Goal: Task Accomplishment & Management: Manage account settings

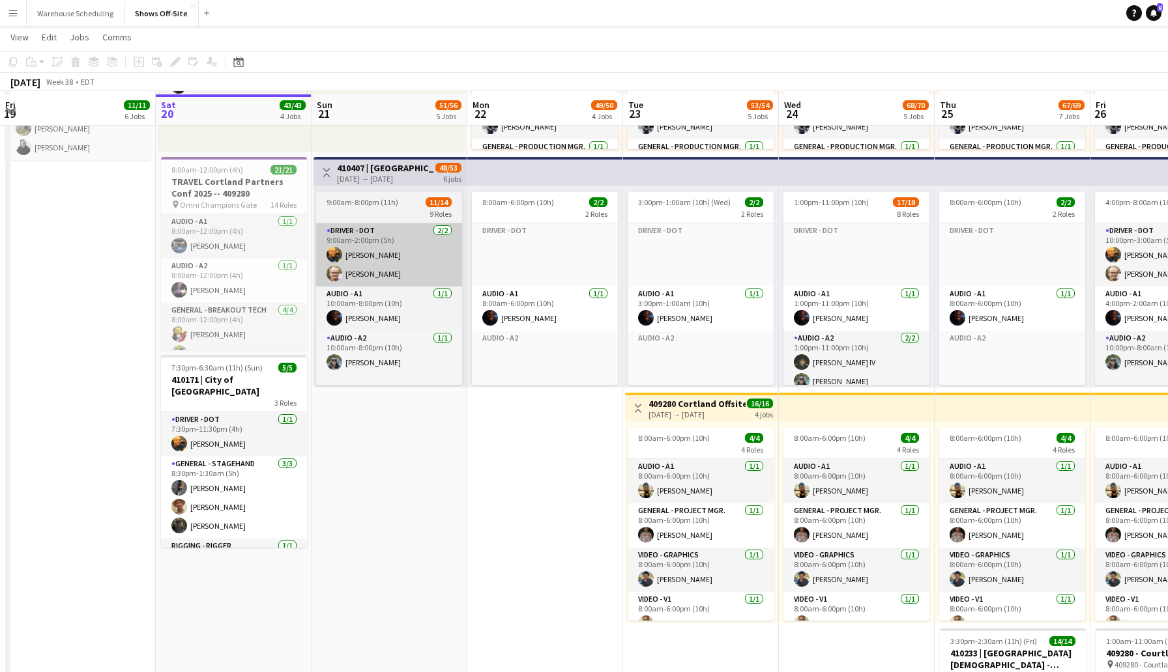
scroll to position [705, 0]
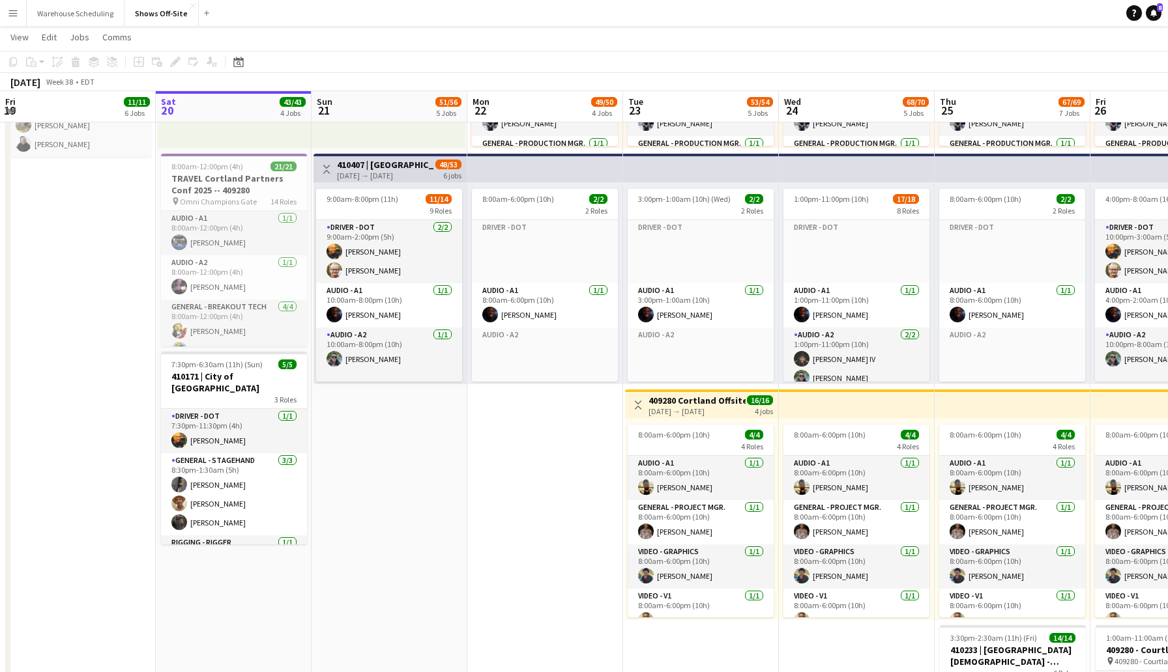
click at [364, 487] on app-date-cell "Toggle View Cortland Partners Conf 2025 -- 409280 [DATE] → [DATE] 168/168 7 job…" at bounding box center [389, 161] width 156 height 1440
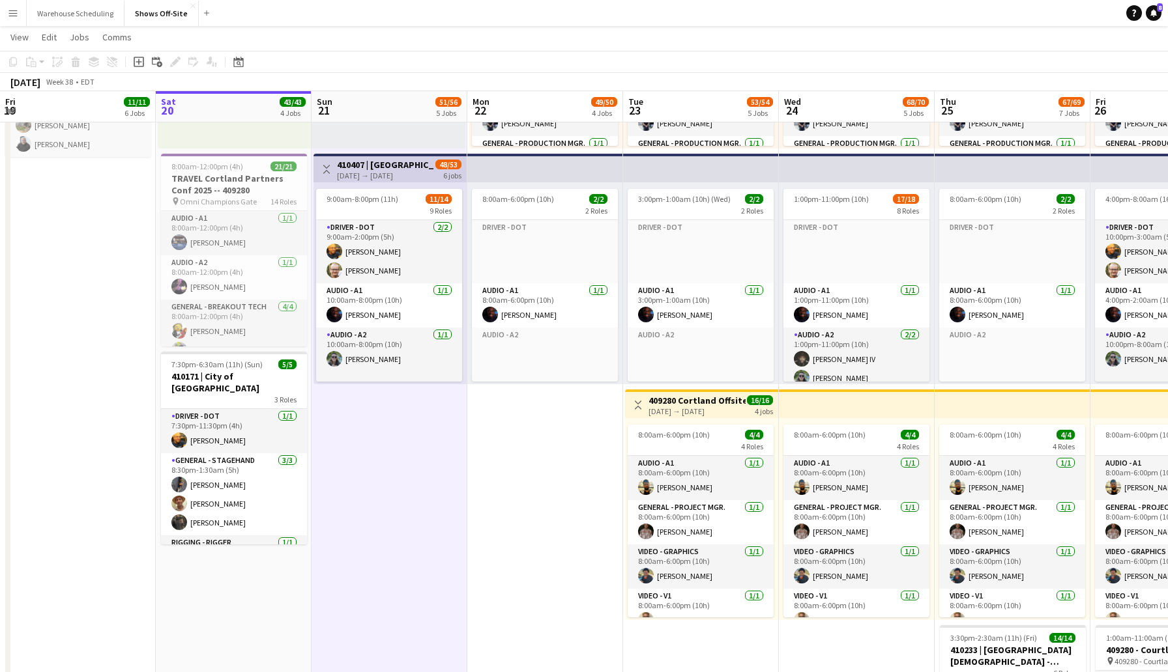
click at [526, 511] on app-date-cell "1:00am-4:00pm (15h) 24/24 pin Omni Champions Gate 16 Roles Audio - A1 [DATE] 1:…" at bounding box center [545, 161] width 156 height 1440
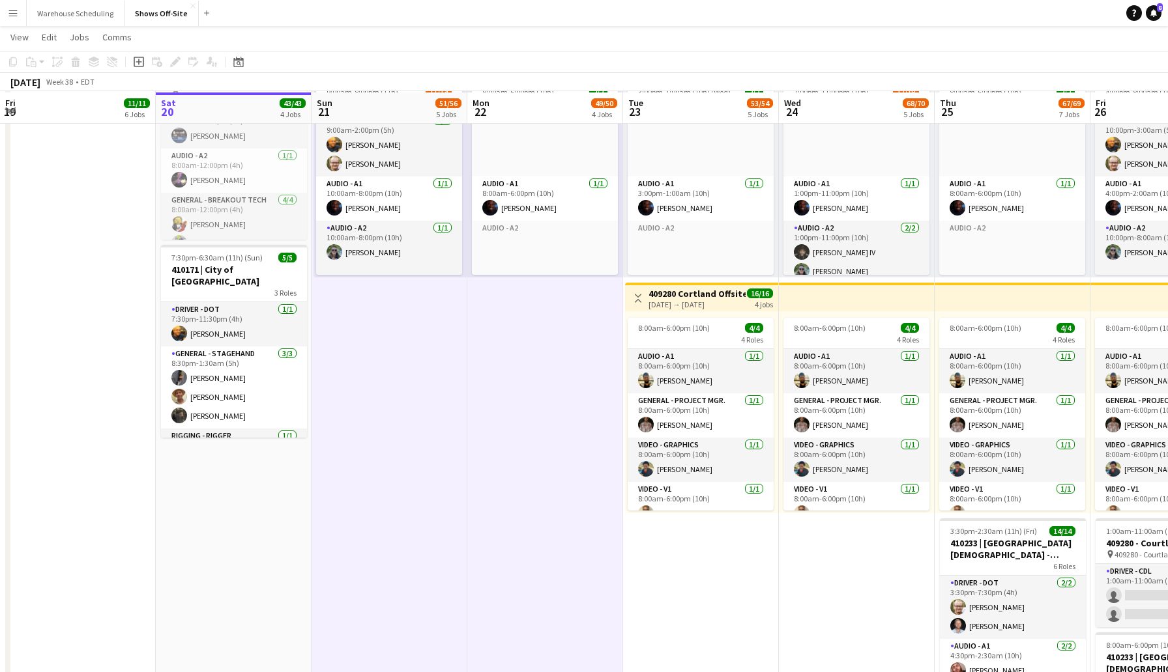
scroll to position [813, 0]
click at [136, 59] on icon "Add job" at bounding box center [139, 62] width 10 height 10
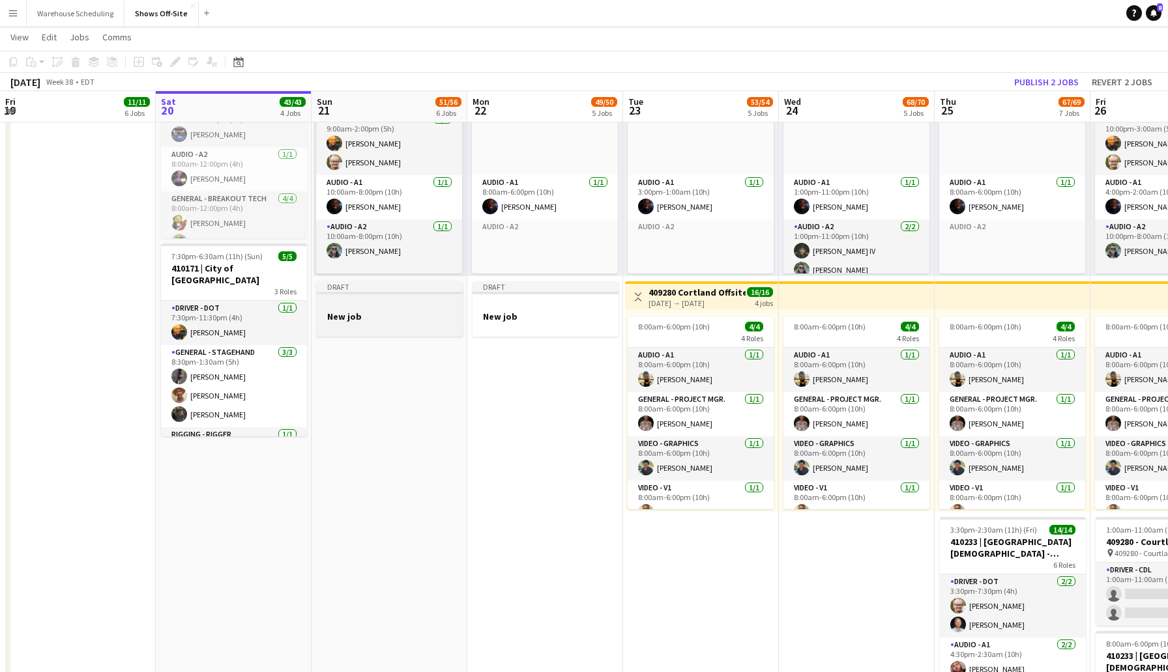
click at [386, 323] on div at bounding box center [390, 328] width 146 height 10
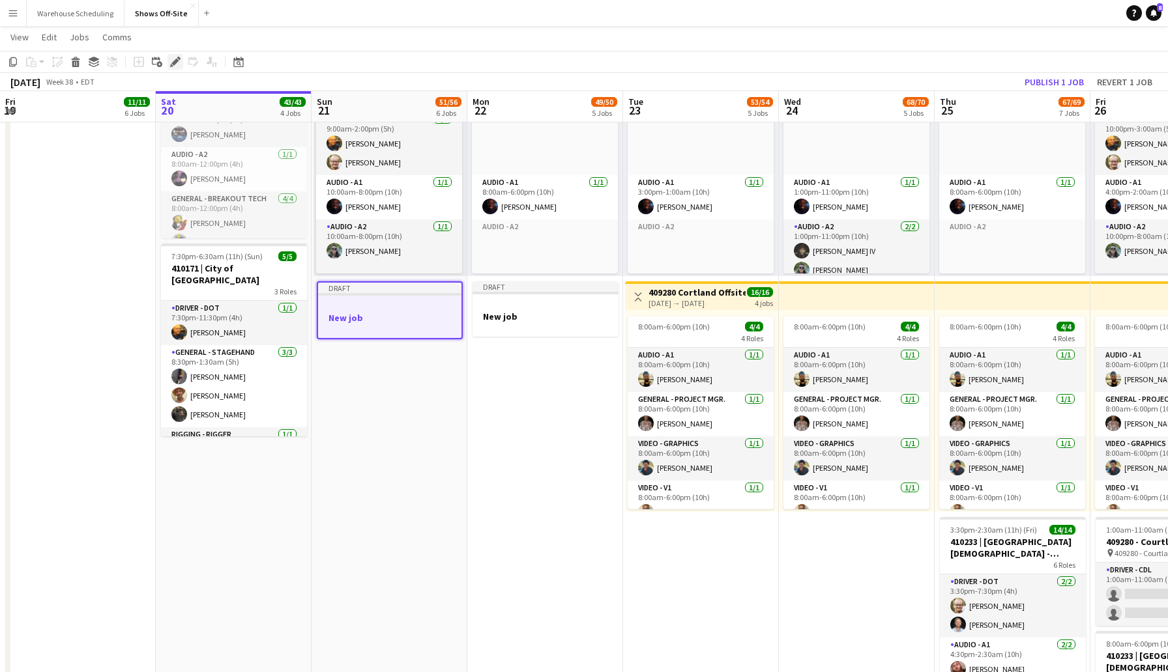
click at [175, 60] on icon at bounding box center [174, 62] width 7 height 7
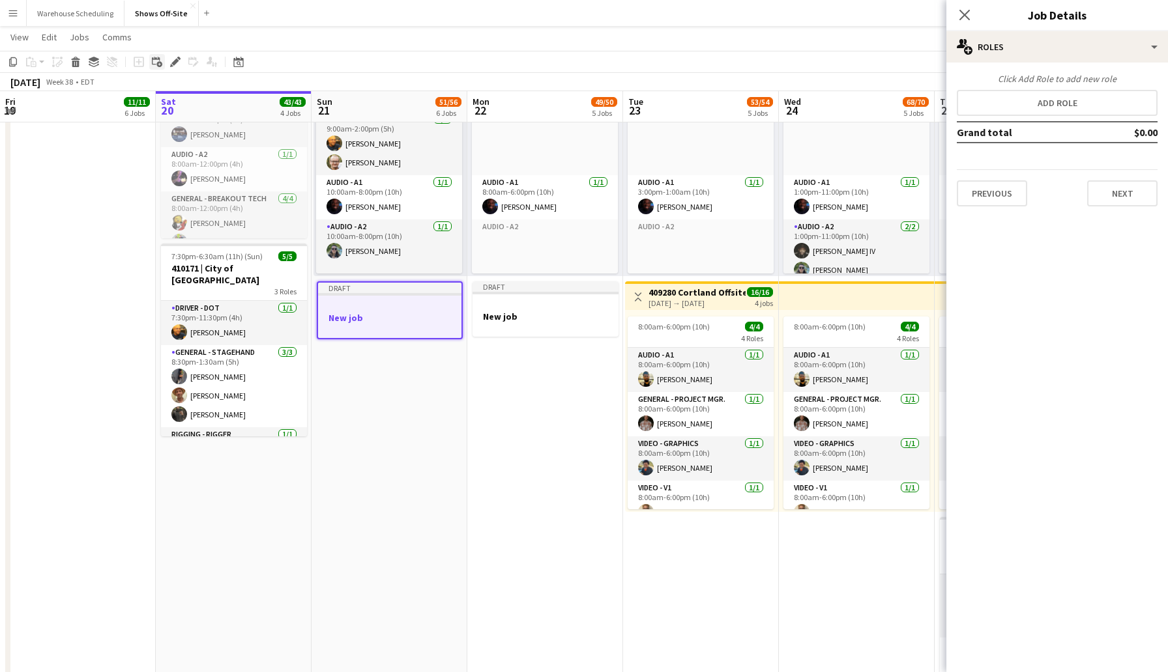
click at [158, 63] on icon at bounding box center [159, 64] width 6 height 6
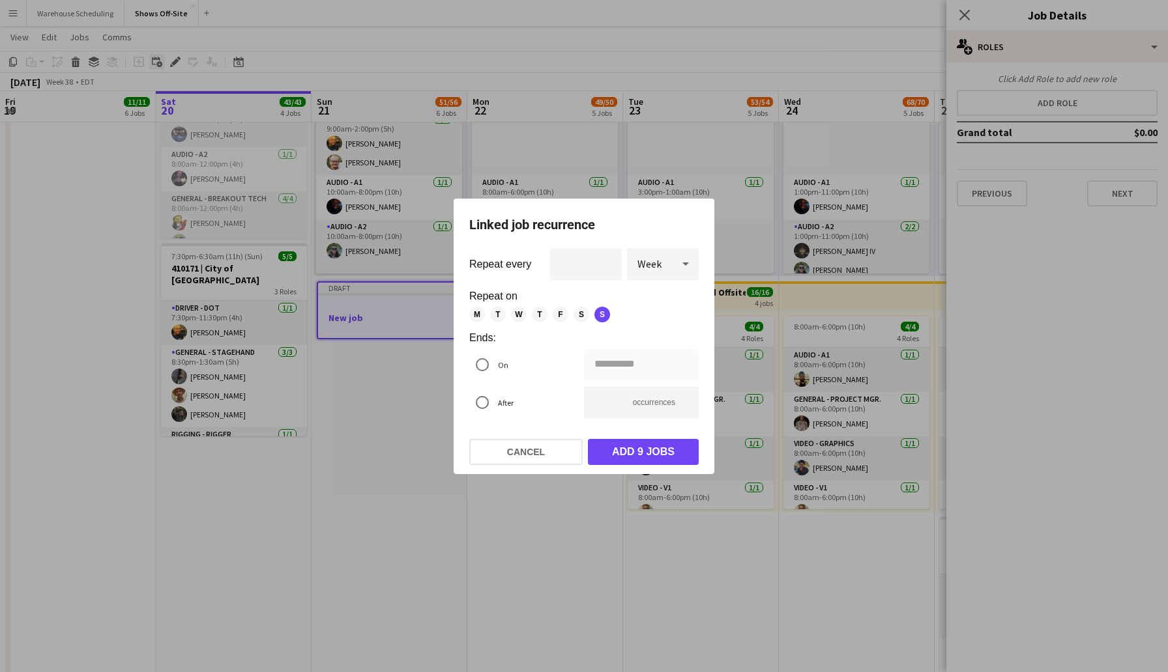
scroll to position [0, 0]
click at [676, 260] on div at bounding box center [685, 264] width 26 height 26
click at [652, 297] on span "Day" at bounding box center [662, 300] width 51 height 12
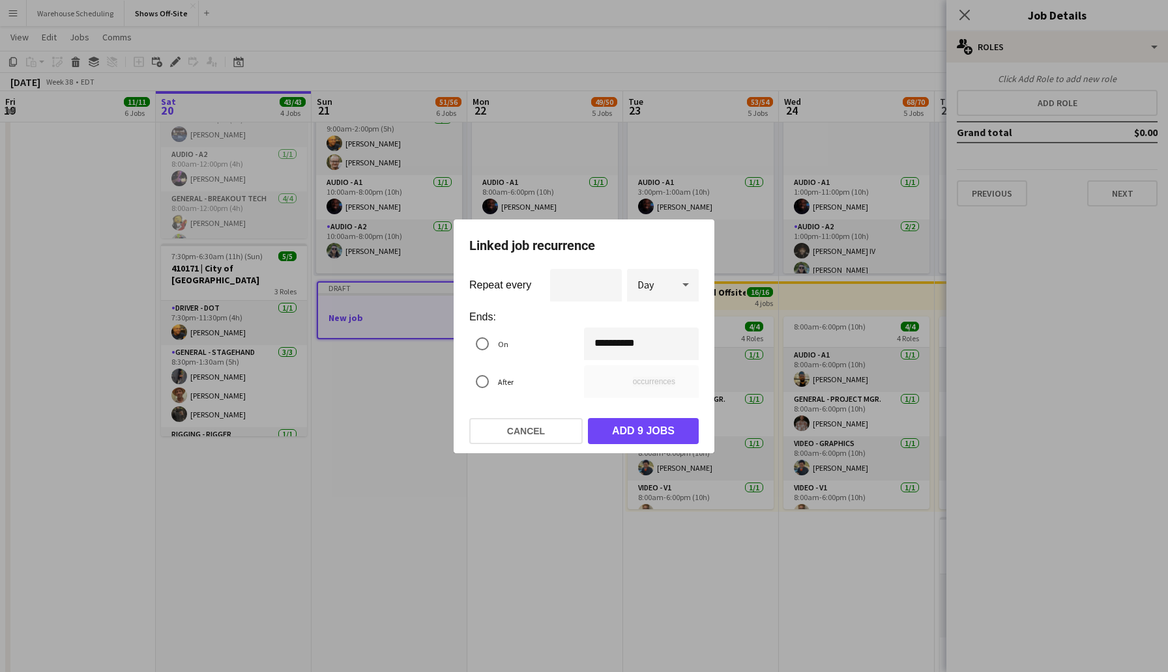
click at [614, 345] on div "**********" at bounding box center [584, 336] width 1168 height 672
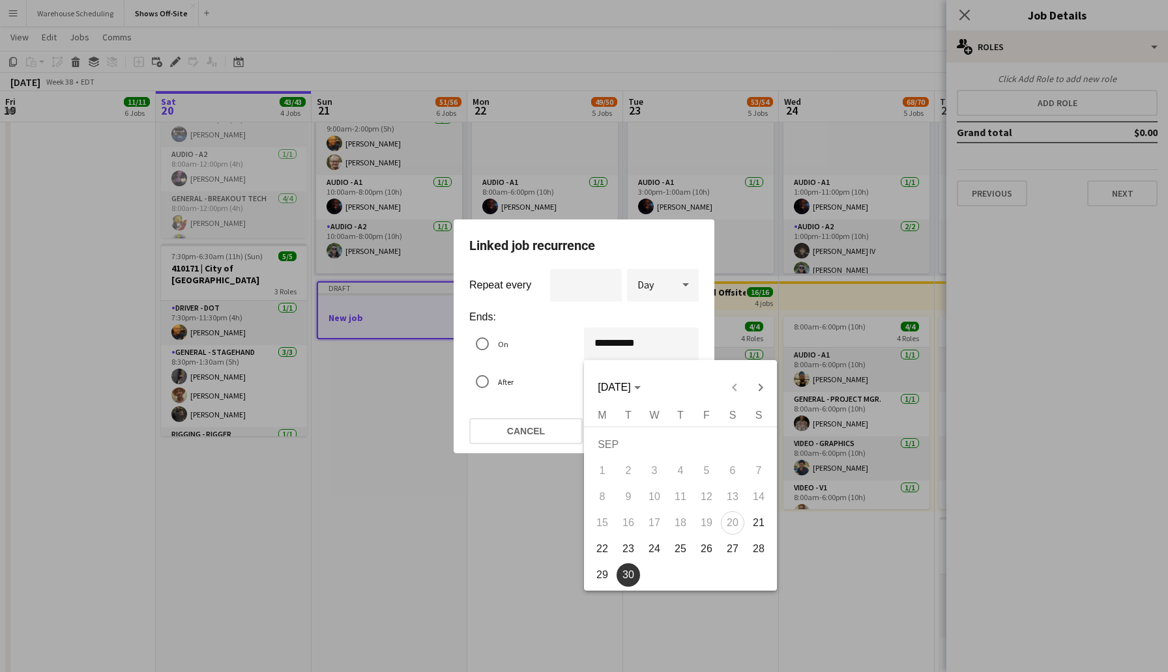
click at [631, 547] on span "23" at bounding box center [627, 549] width 23 height 23
type input "**********"
type input "*"
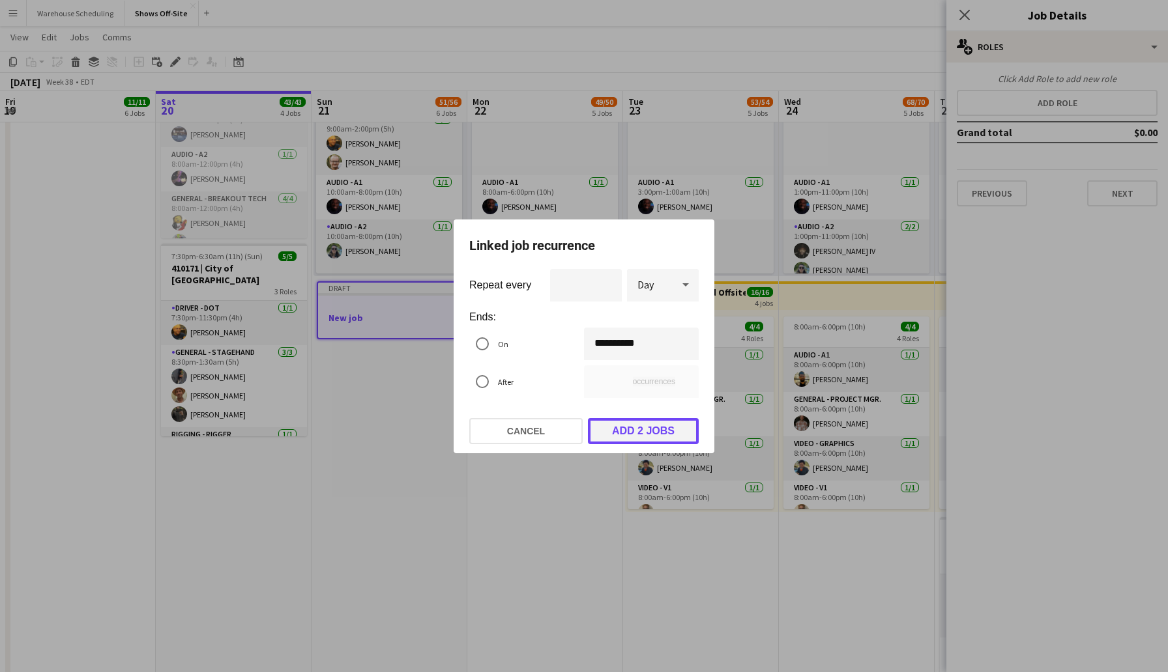
click at [620, 427] on button "Add 2 jobs" at bounding box center [643, 431] width 111 height 26
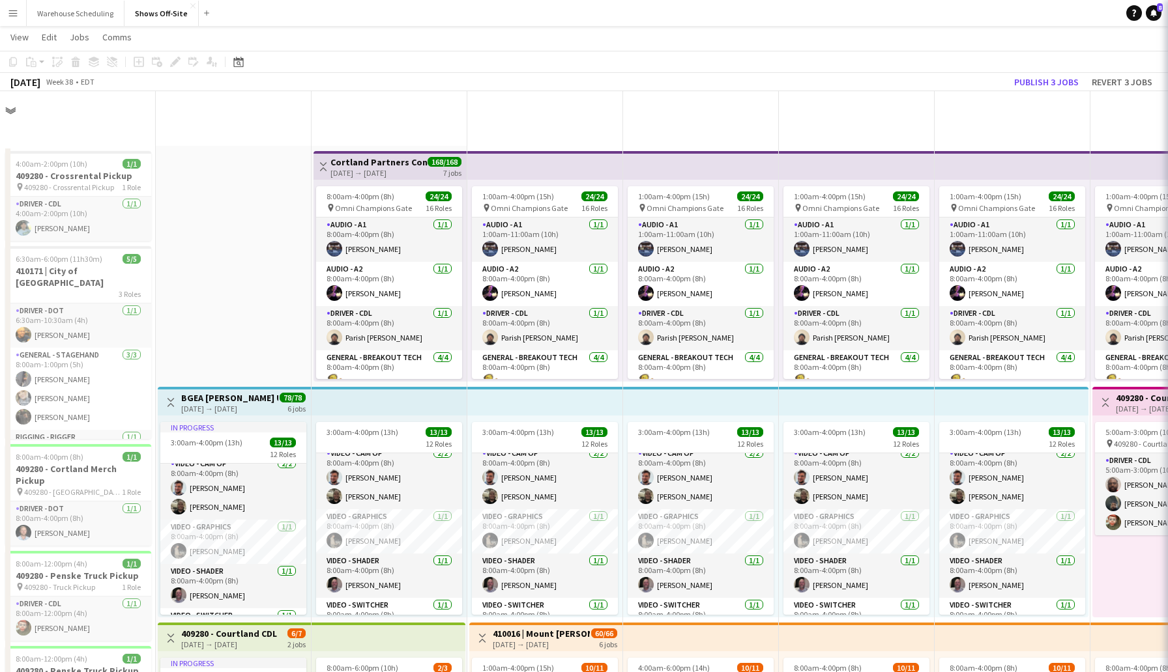
scroll to position [813, 0]
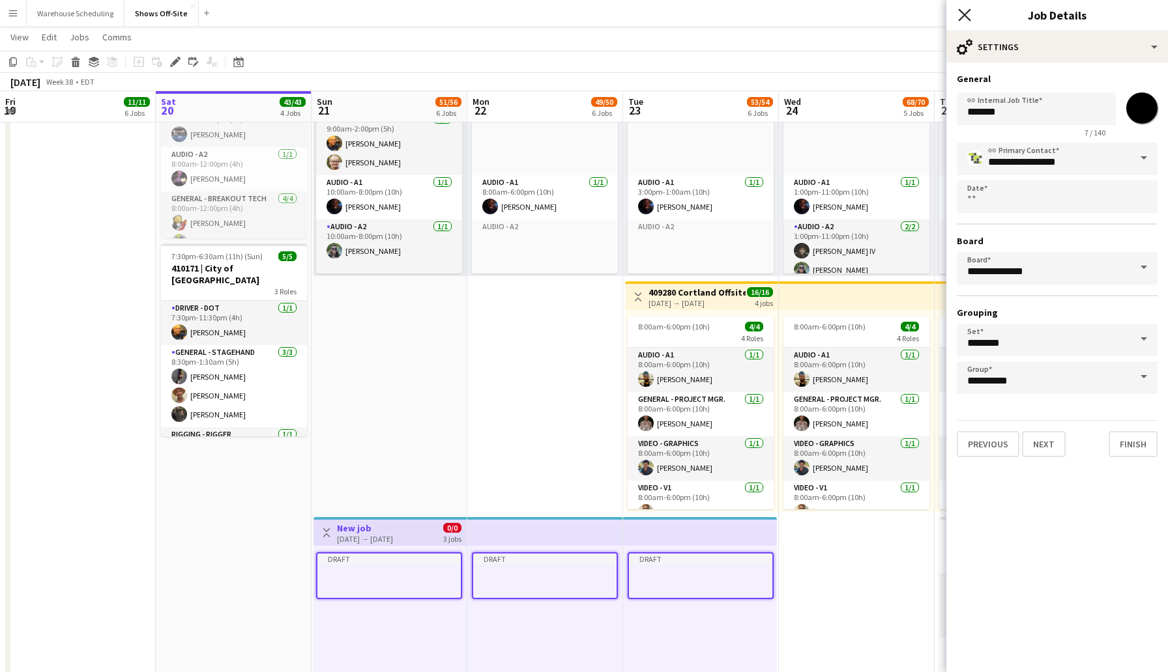
click at [966, 14] on icon "Close pop-in" at bounding box center [964, 14] width 12 height 12
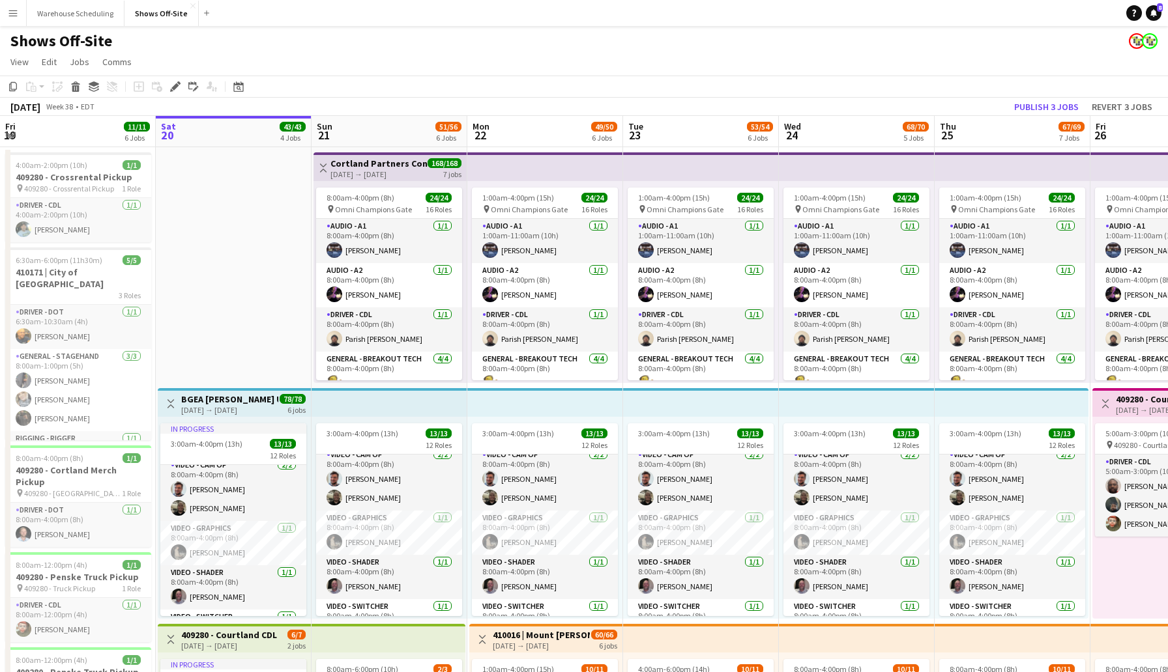
scroll to position [388, 0]
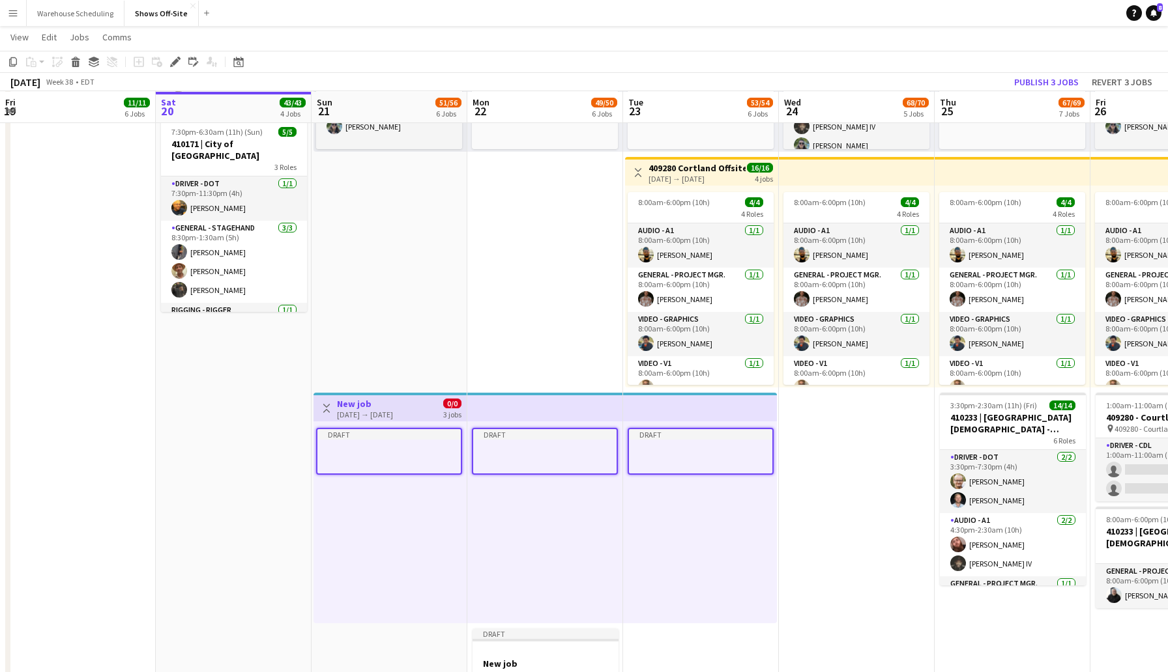
click at [388, 450] on div at bounding box center [388, 450] width 143 height 10
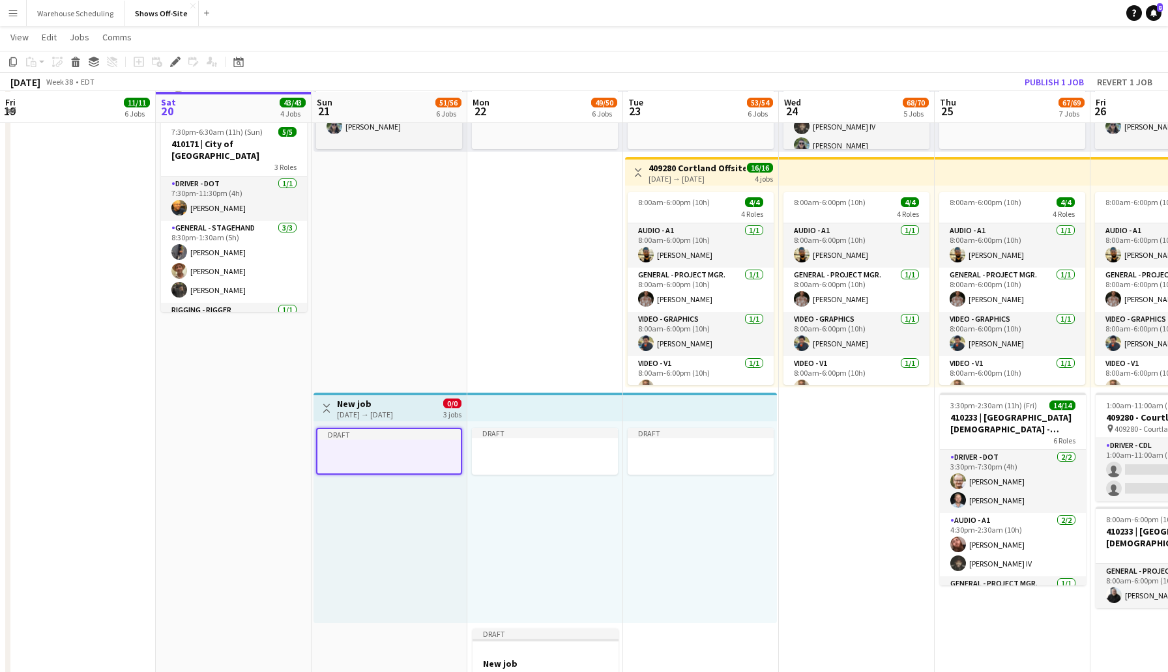
click at [375, 406] on h3 "New job" at bounding box center [365, 404] width 56 height 12
click at [373, 410] on div "[DATE] → [DATE]" at bounding box center [365, 415] width 56 height 10
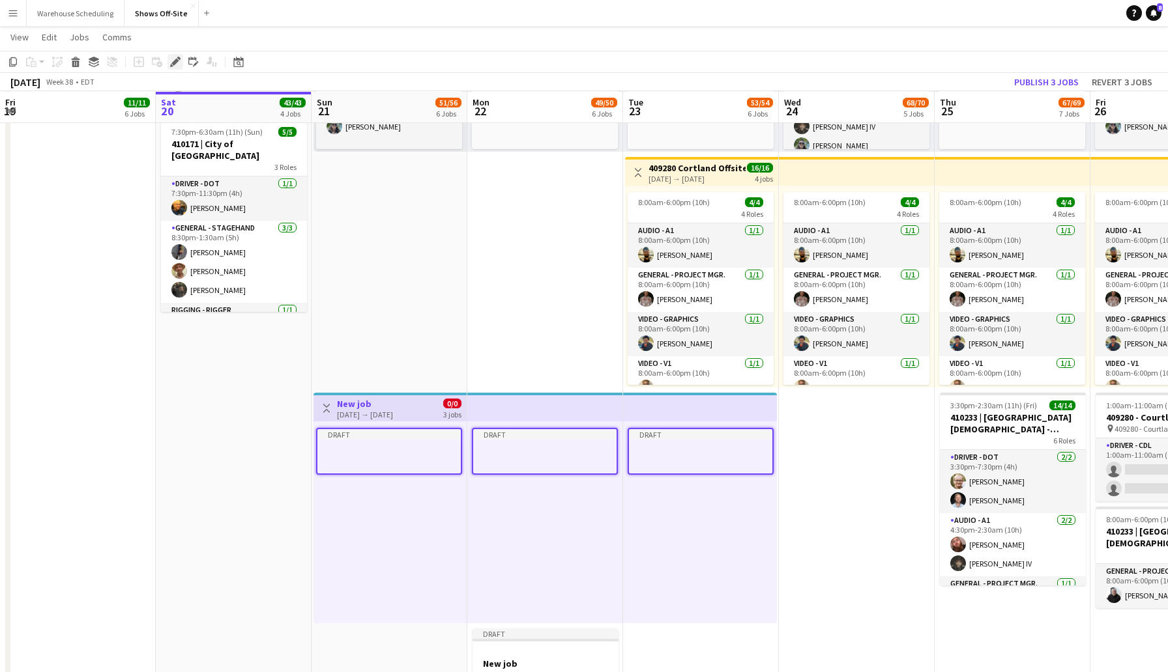
click at [179, 55] on div "Edit" at bounding box center [175, 62] width 16 height 16
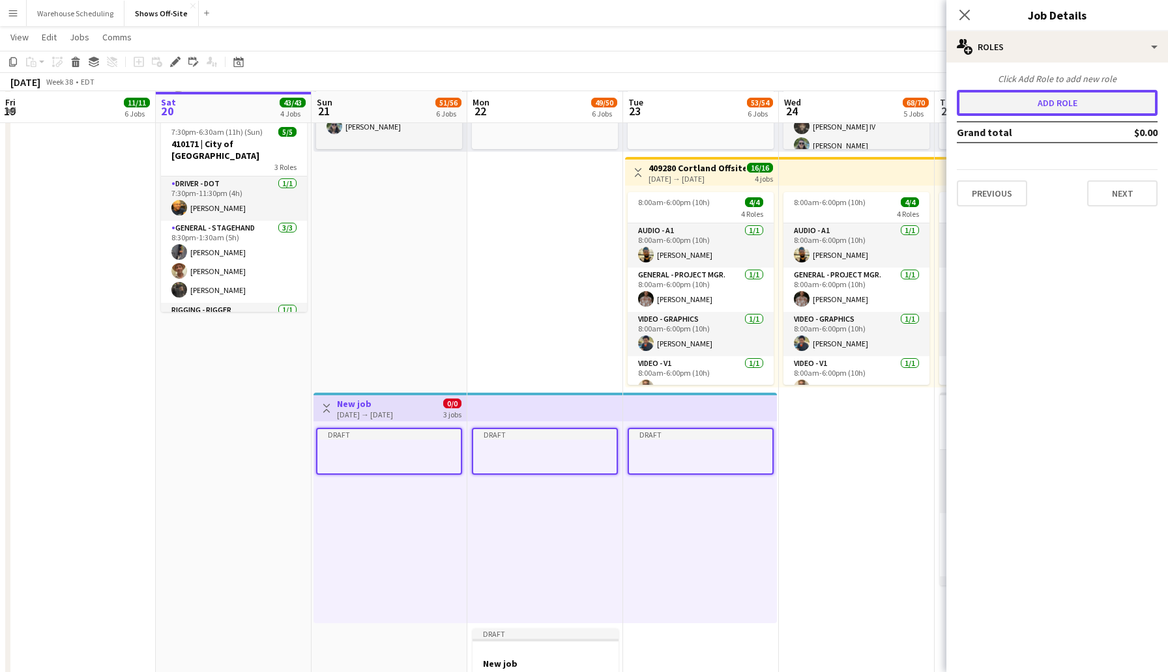
click at [1005, 115] on button "Add role" at bounding box center [1057, 103] width 201 height 26
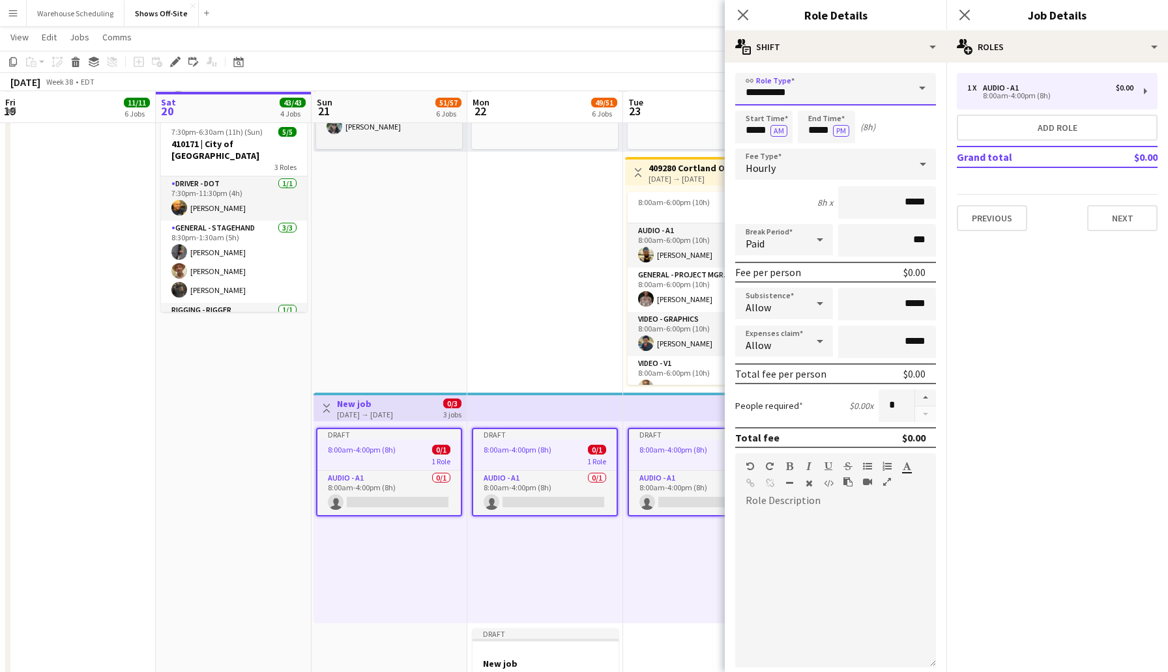
click at [835, 91] on input "**********" at bounding box center [835, 89] width 201 height 33
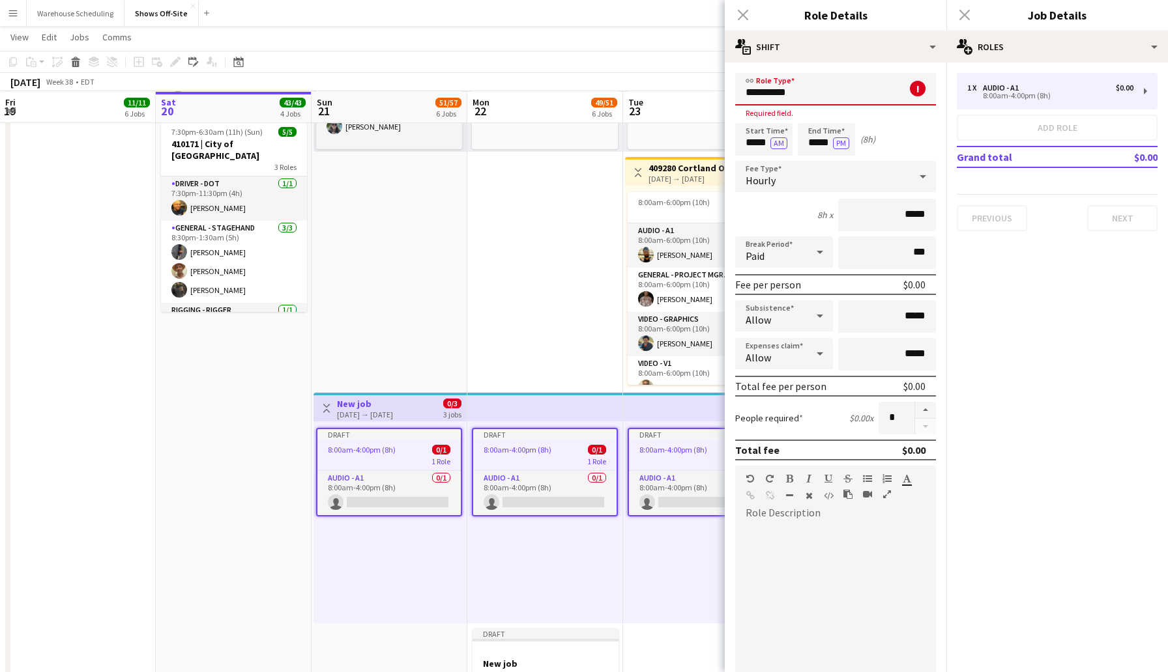
drag, startPoint x: 798, startPoint y: 96, endPoint x: 748, endPoint y: 87, distance: 50.9
click at [748, 87] on input "**********" at bounding box center [835, 89] width 201 height 33
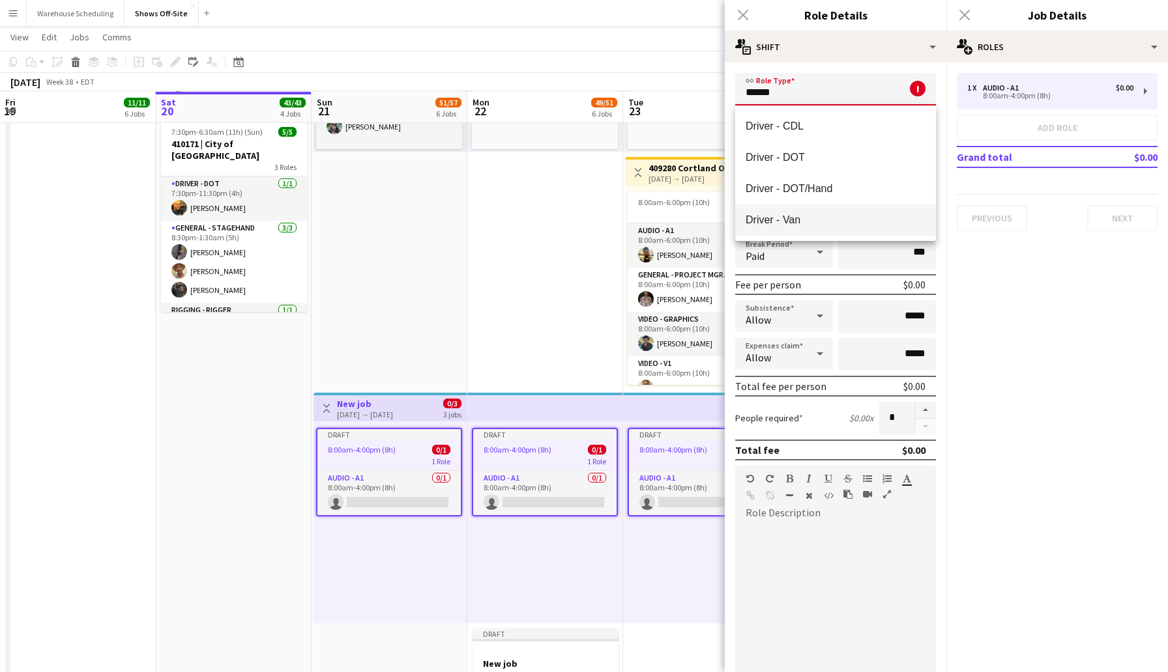
click at [781, 229] on mat-option "Driver - Van" at bounding box center [835, 220] width 201 height 31
type input "**********"
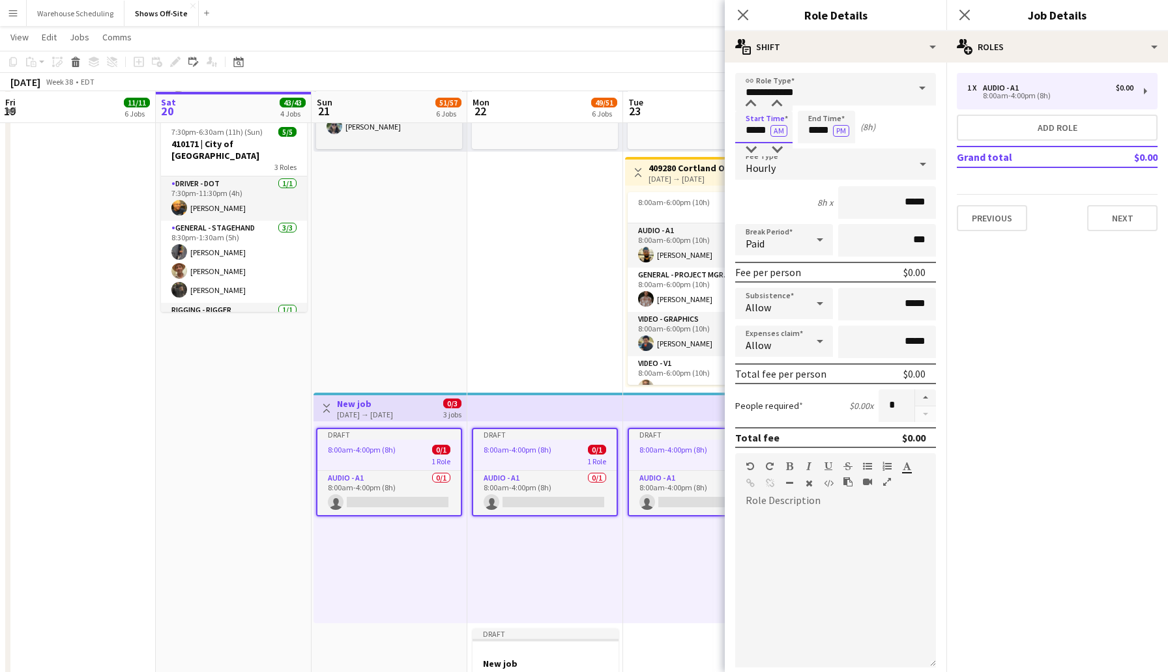
click at [755, 129] on input "*****" at bounding box center [763, 127] width 57 height 33
click at [752, 103] on div at bounding box center [751, 104] width 26 height 13
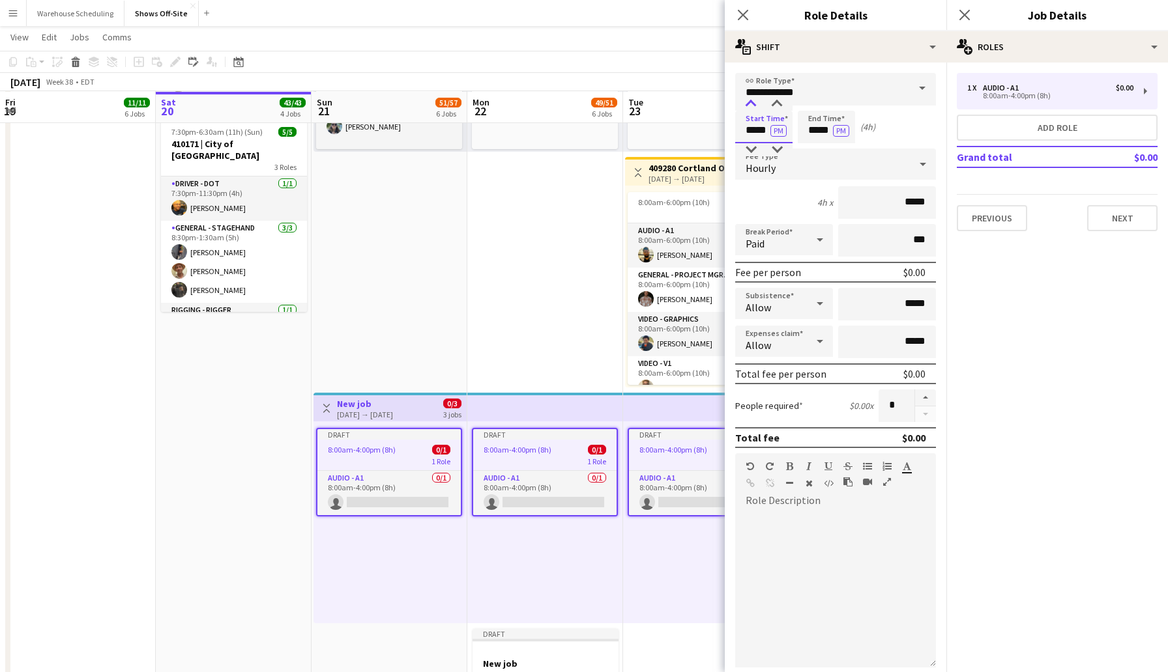
click at [752, 103] on div at bounding box center [751, 104] width 26 height 13
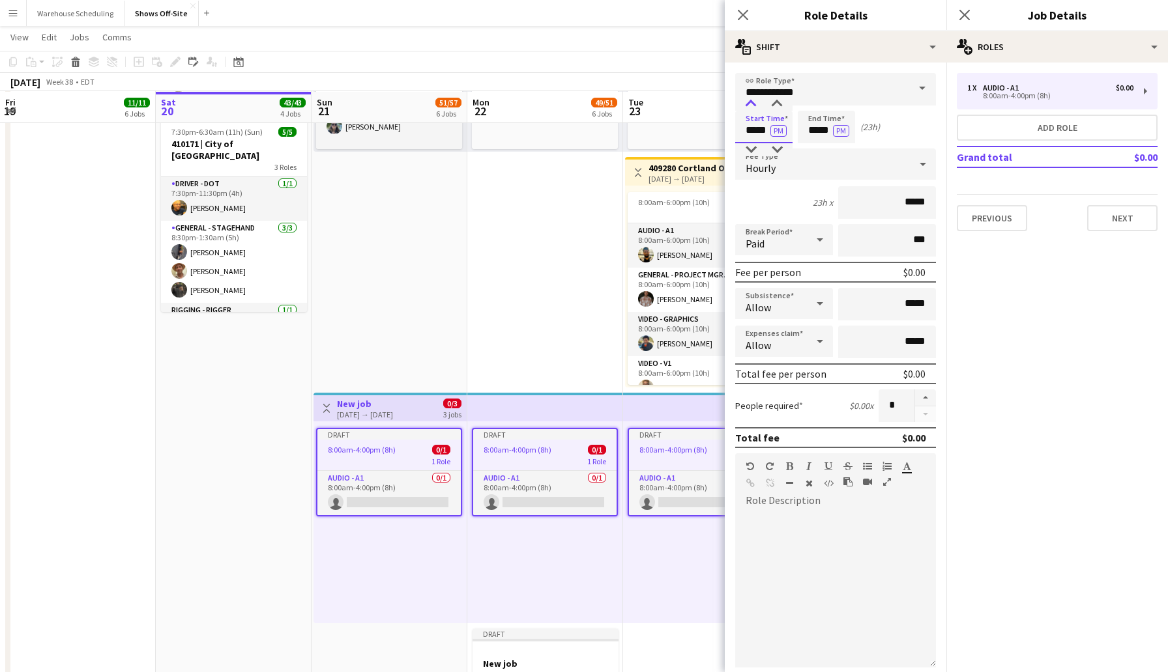
click at [752, 103] on div at bounding box center [751, 104] width 26 height 13
type input "*****"
click at [752, 103] on div at bounding box center [751, 104] width 26 height 13
click at [817, 122] on input "*****" at bounding box center [826, 127] width 57 height 33
click at [812, 103] on div at bounding box center [813, 104] width 26 height 13
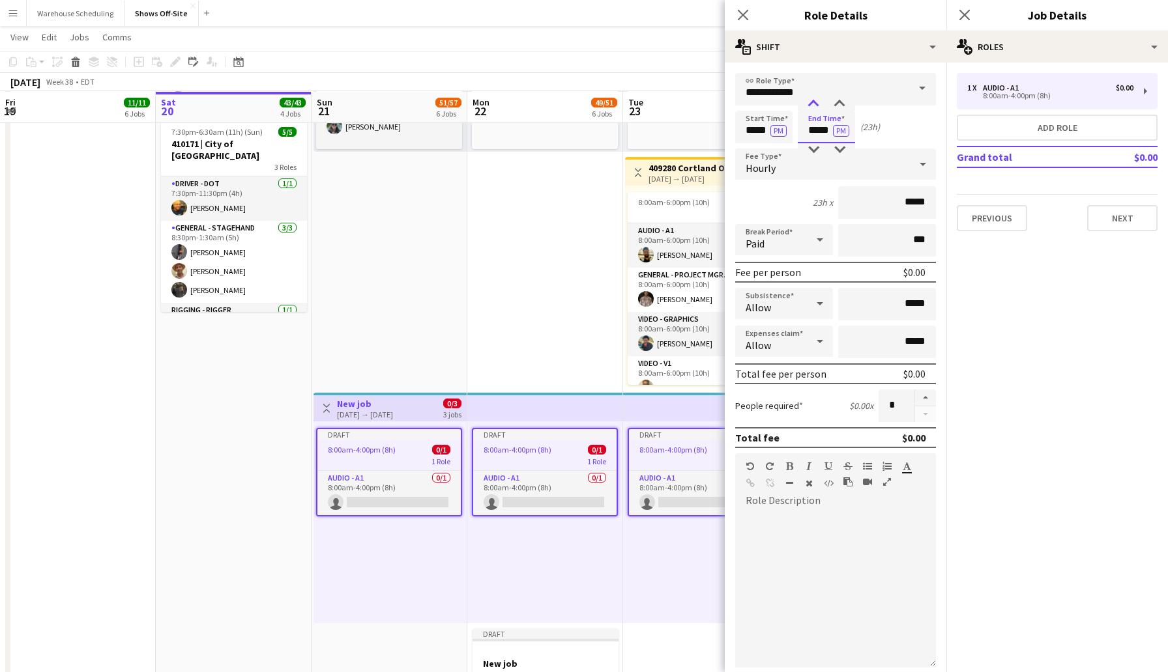
click at [812, 103] on div at bounding box center [813, 104] width 26 height 13
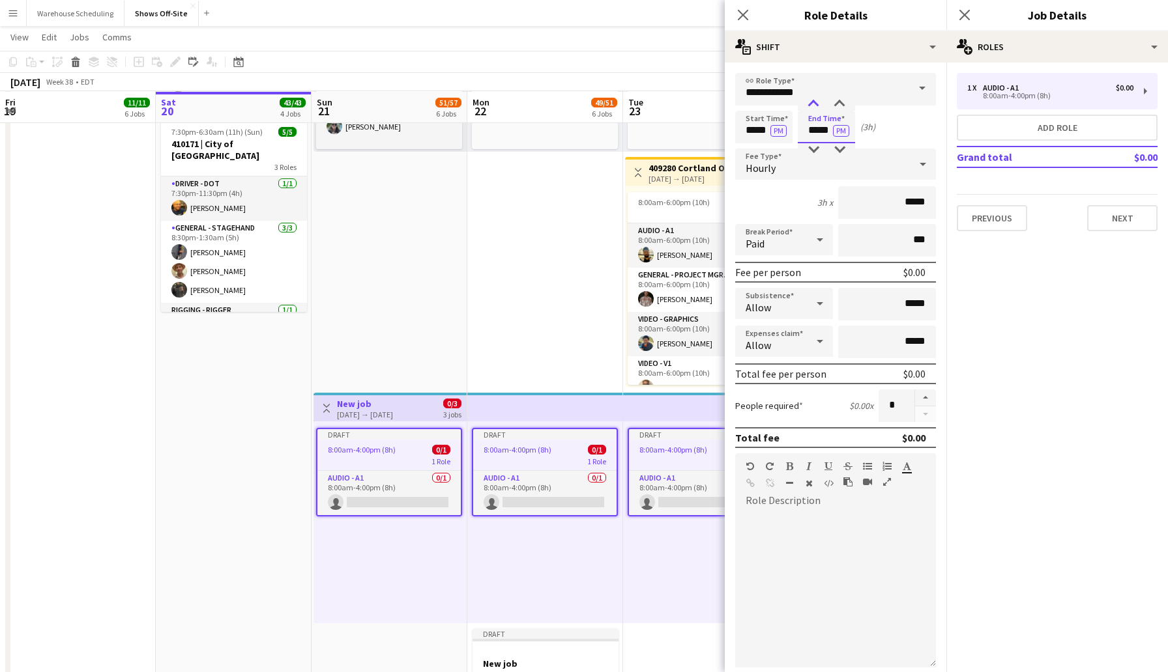
click at [812, 103] on div at bounding box center [813, 104] width 26 height 13
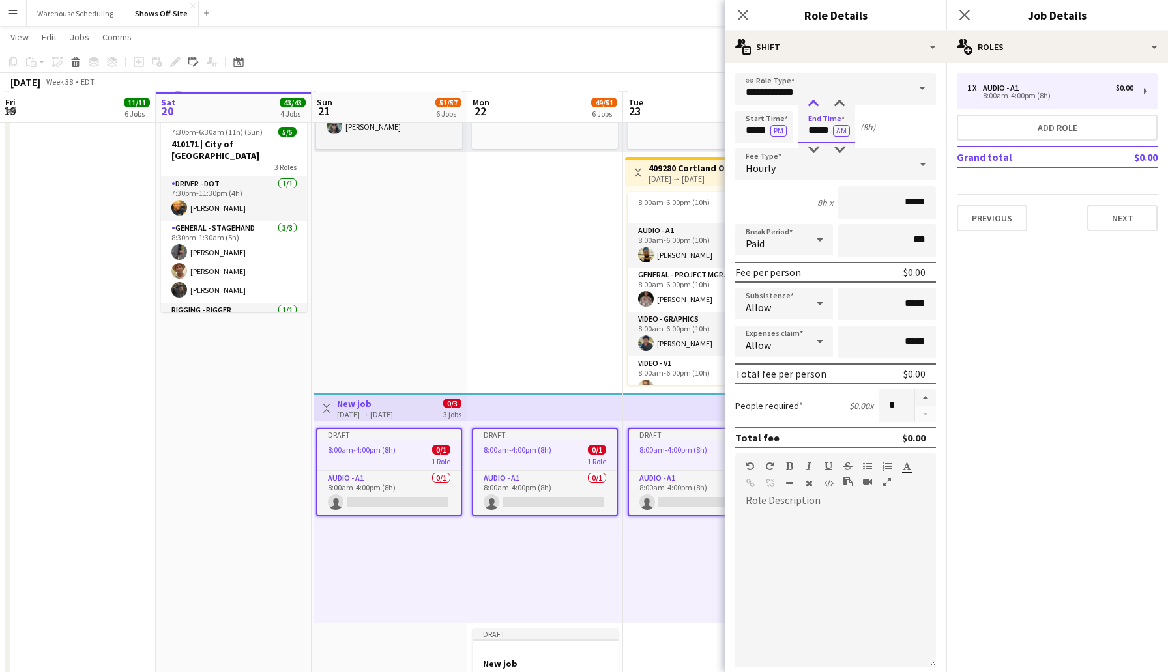
click at [812, 103] on div at bounding box center [813, 104] width 26 height 13
type input "*****"
click at [812, 103] on div at bounding box center [813, 104] width 26 height 13
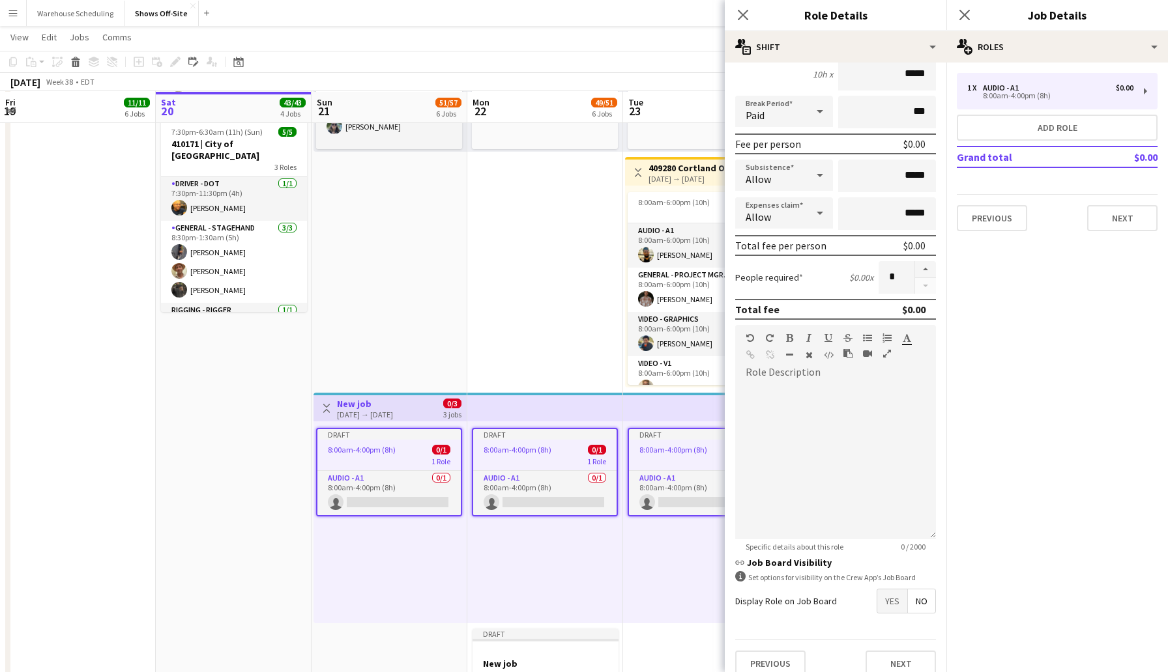
scroll to position [143, 0]
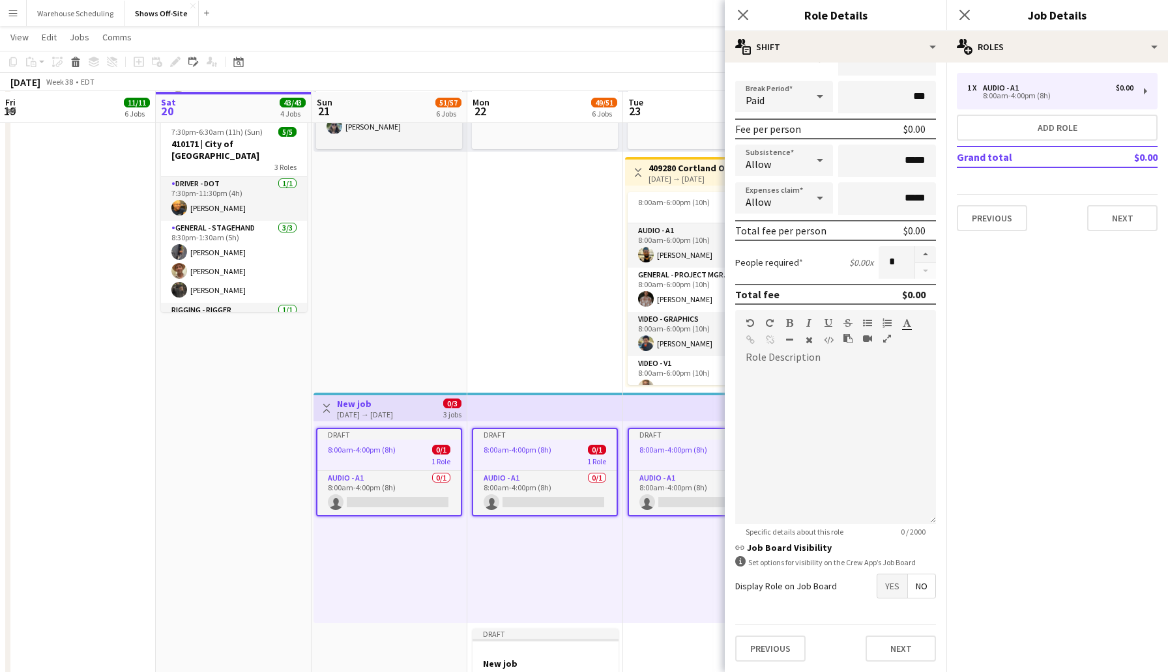
click at [889, 588] on span "Yes" at bounding box center [892, 586] width 30 height 23
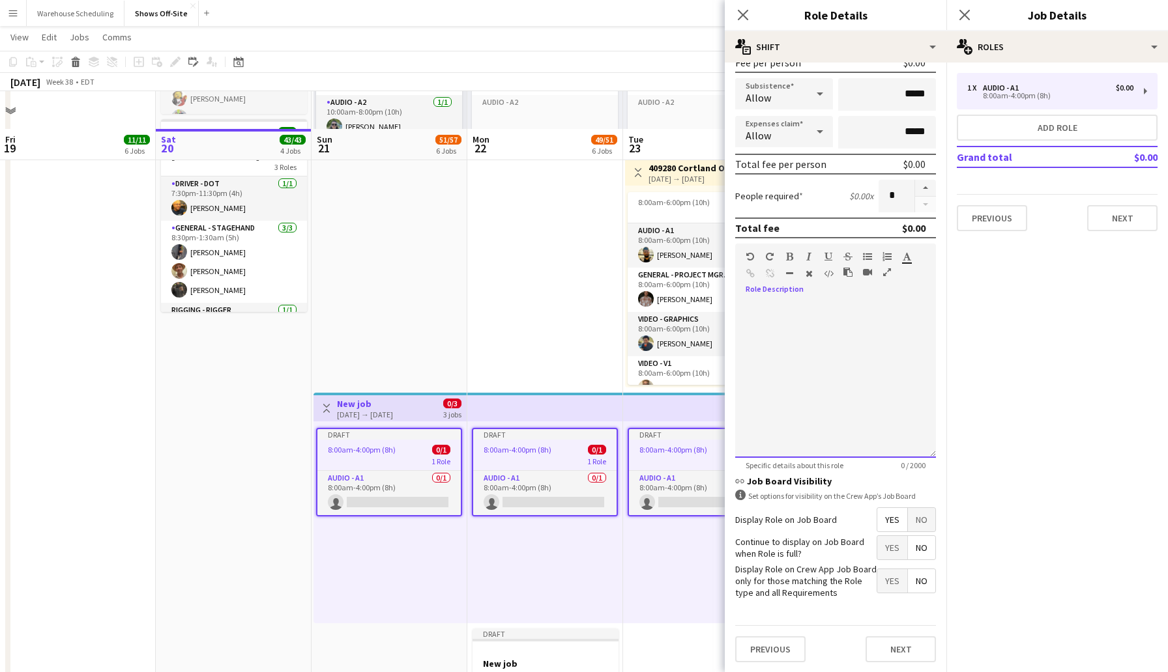
scroll to position [1098, 0]
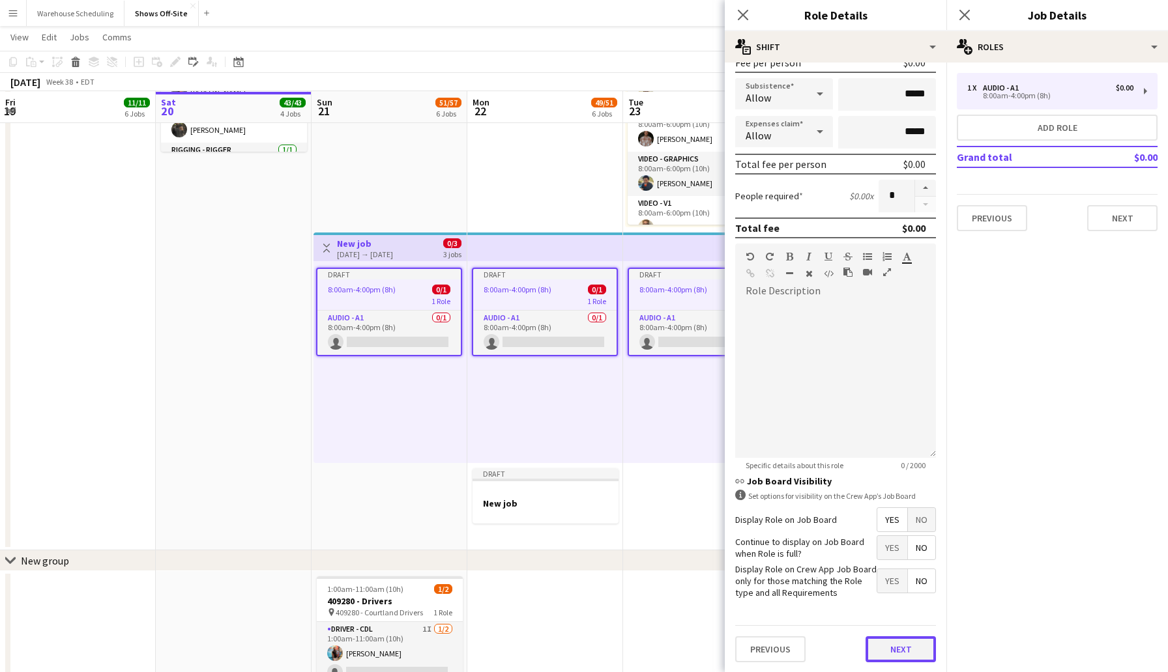
click at [905, 640] on button "Next" at bounding box center [900, 650] width 70 height 26
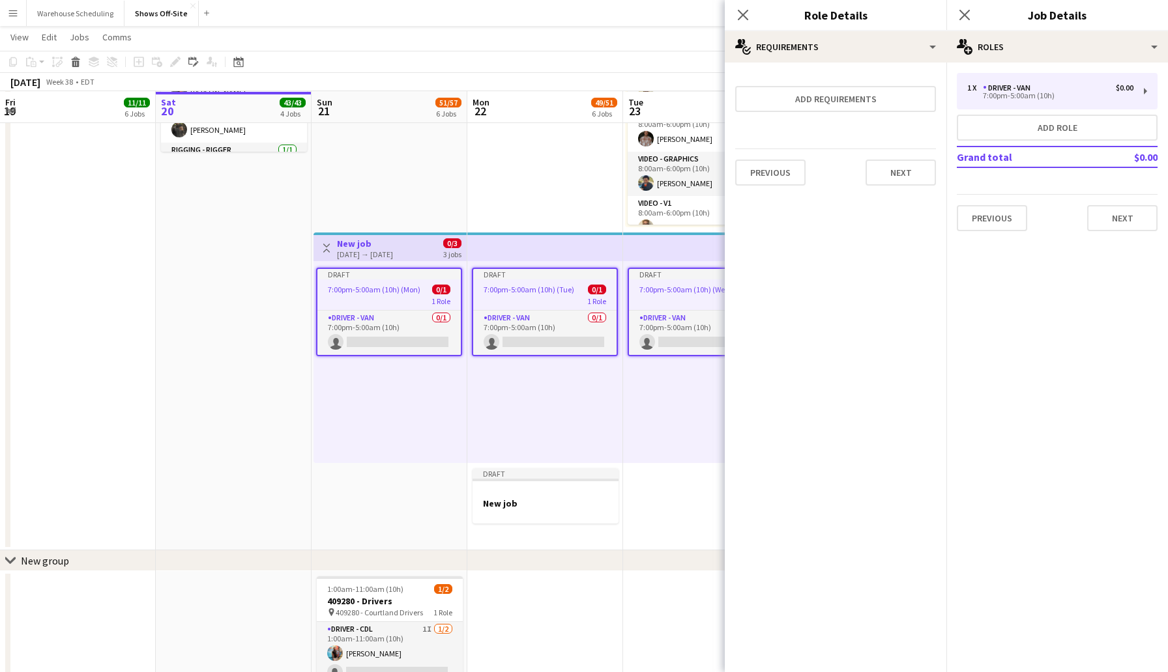
scroll to position [0, 0]
click at [899, 173] on button "Next" at bounding box center [900, 173] width 70 height 26
click at [915, 179] on button "Finish" at bounding box center [911, 175] width 49 height 26
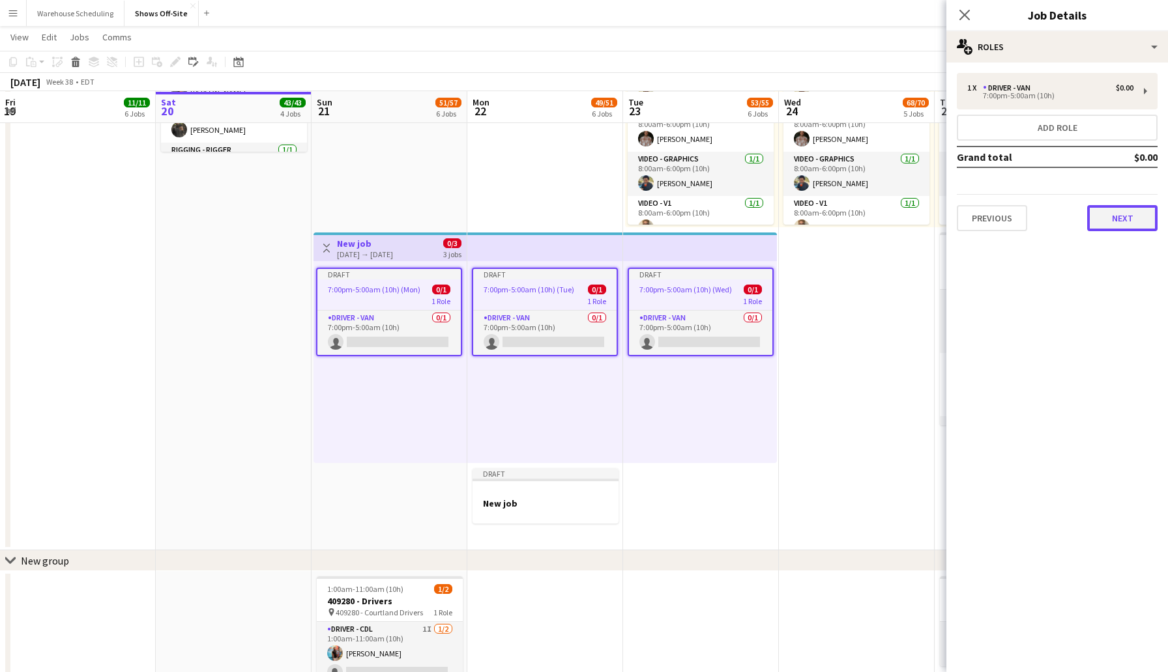
click at [1114, 223] on button "Next" at bounding box center [1122, 218] width 70 height 26
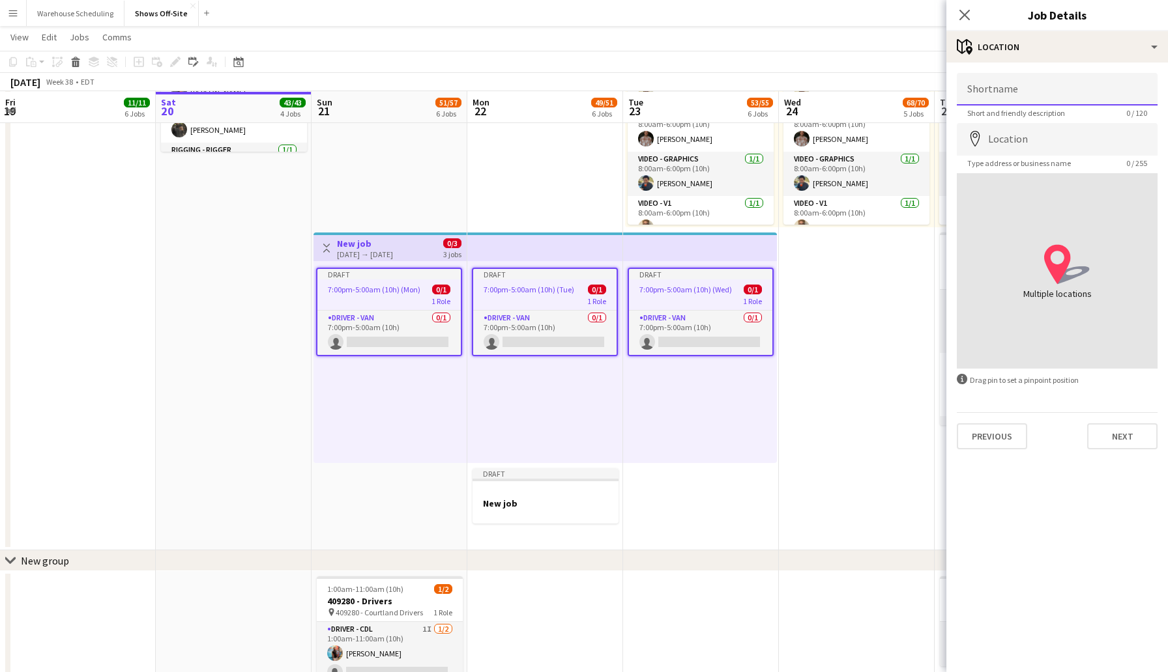
click at [1041, 93] on input "Shortname" at bounding box center [1057, 89] width 201 height 33
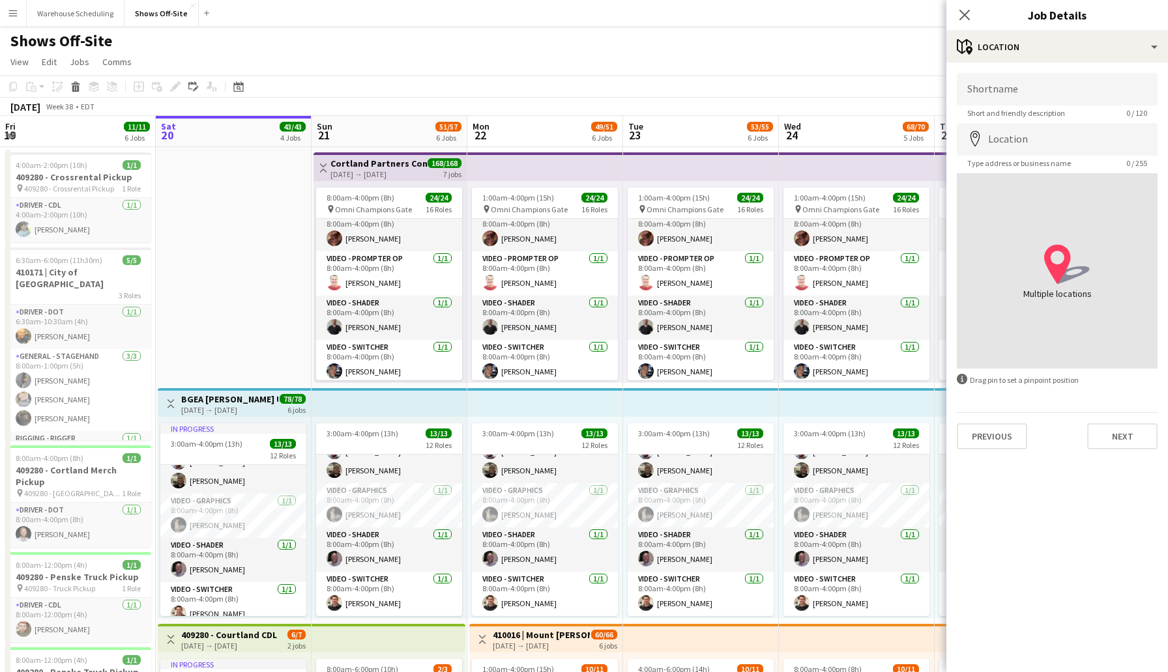
click at [241, 396] on h3 "BGEA [PERSON_NAME] Upstate NY -- 409546" at bounding box center [229, 400] width 97 height 12
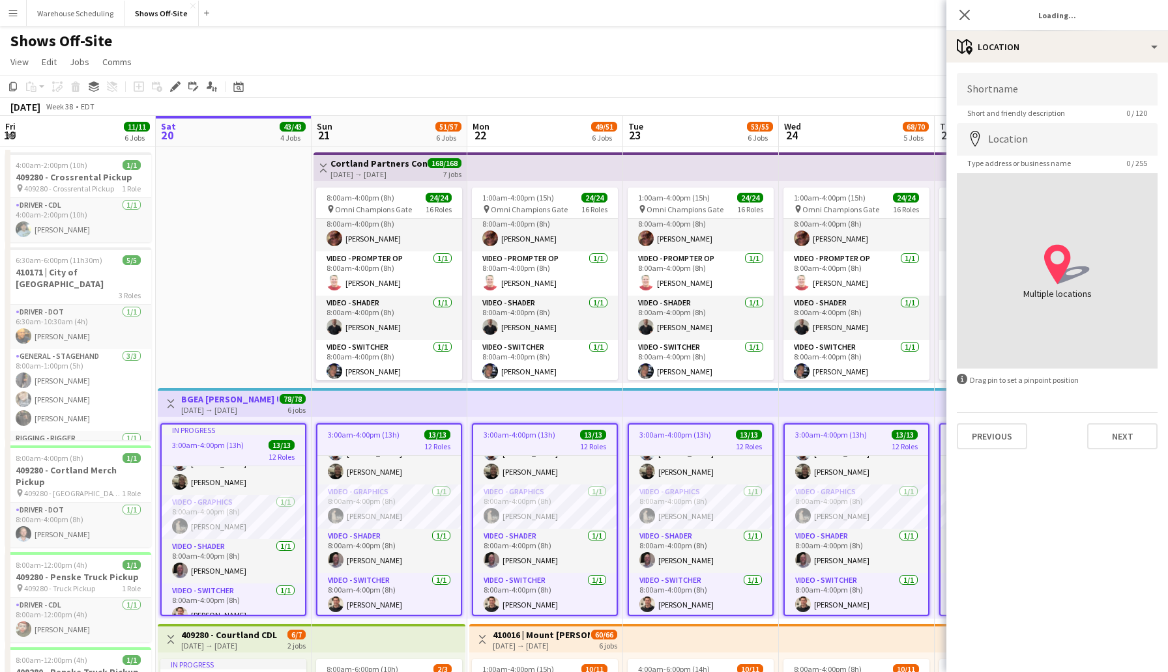
type input "**********"
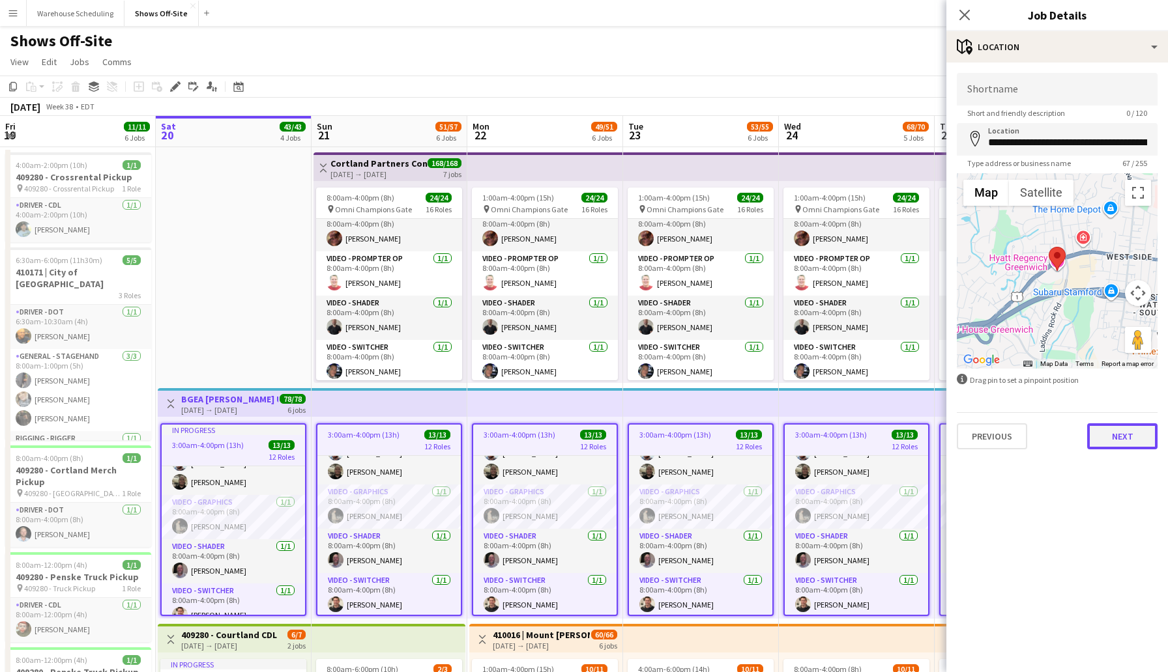
click at [1119, 429] on button "Next" at bounding box center [1122, 437] width 70 height 26
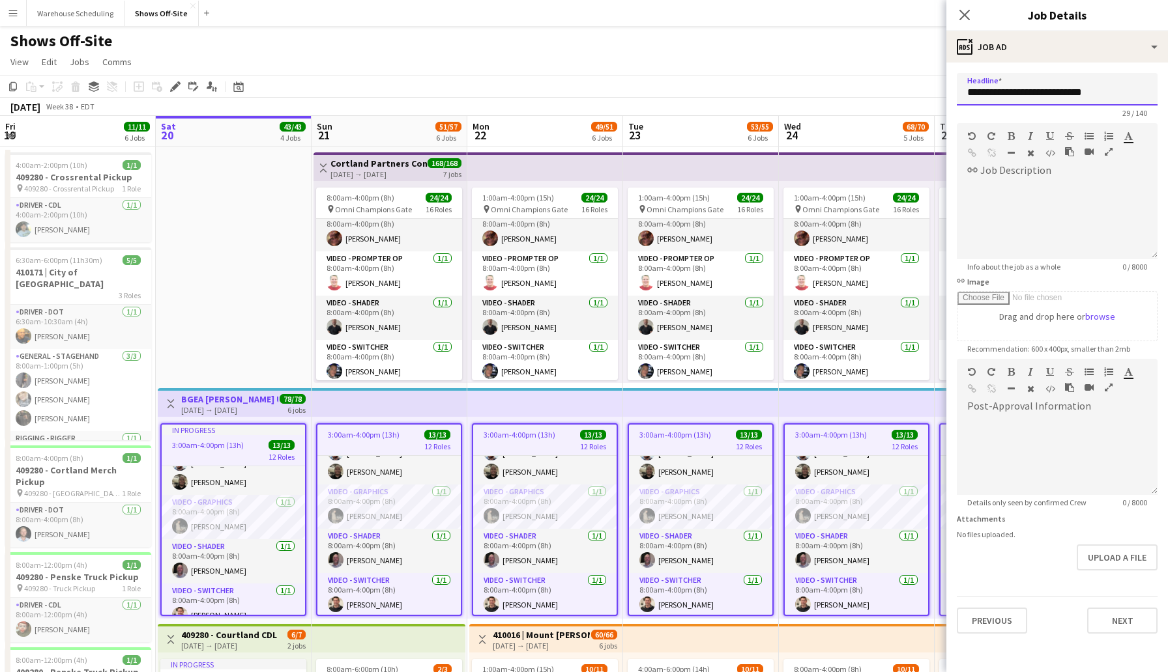
drag, startPoint x: 1112, startPoint y: 96, endPoint x: 960, endPoint y: 94, distance: 152.5
click at [960, 94] on input "**********" at bounding box center [1057, 89] width 201 height 33
click at [962, 14] on icon at bounding box center [964, 14] width 12 height 12
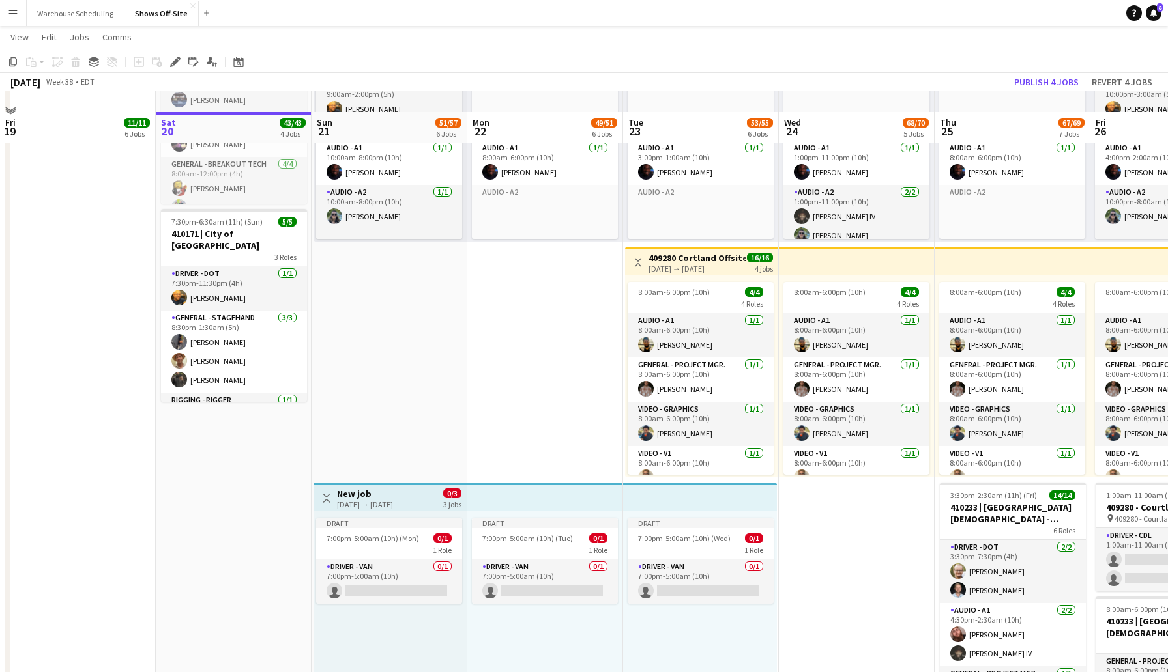
scroll to position [869, 0]
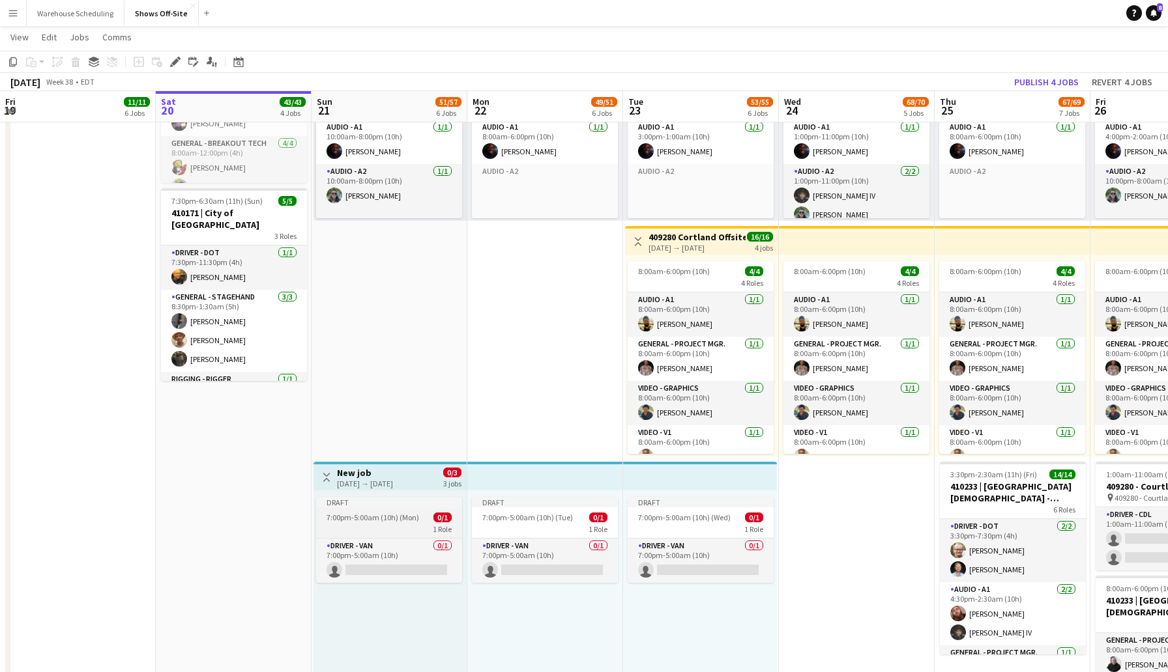
click at [405, 527] on div "1 Role" at bounding box center [389, 529] width 146 height 10
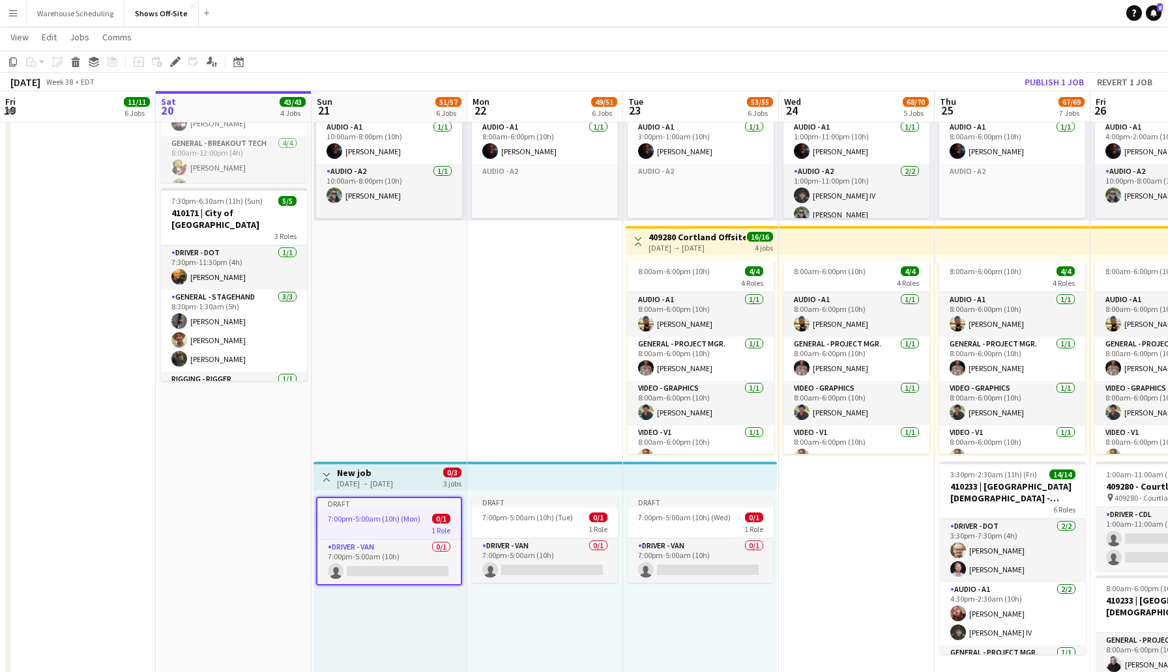
click at [389, 472] on h3 "New job" at bounding box center [365, 473] width 56 height 12
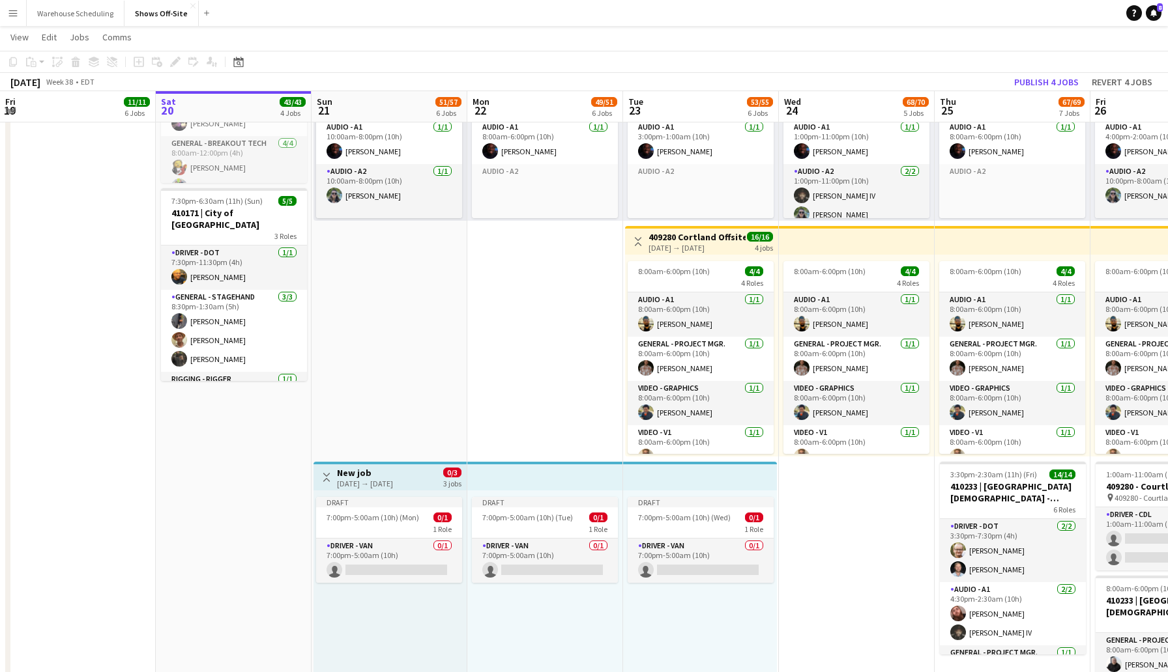
click at [389, 472] on h3 "New job" at bounding box center [365, 473] width 56 height 12
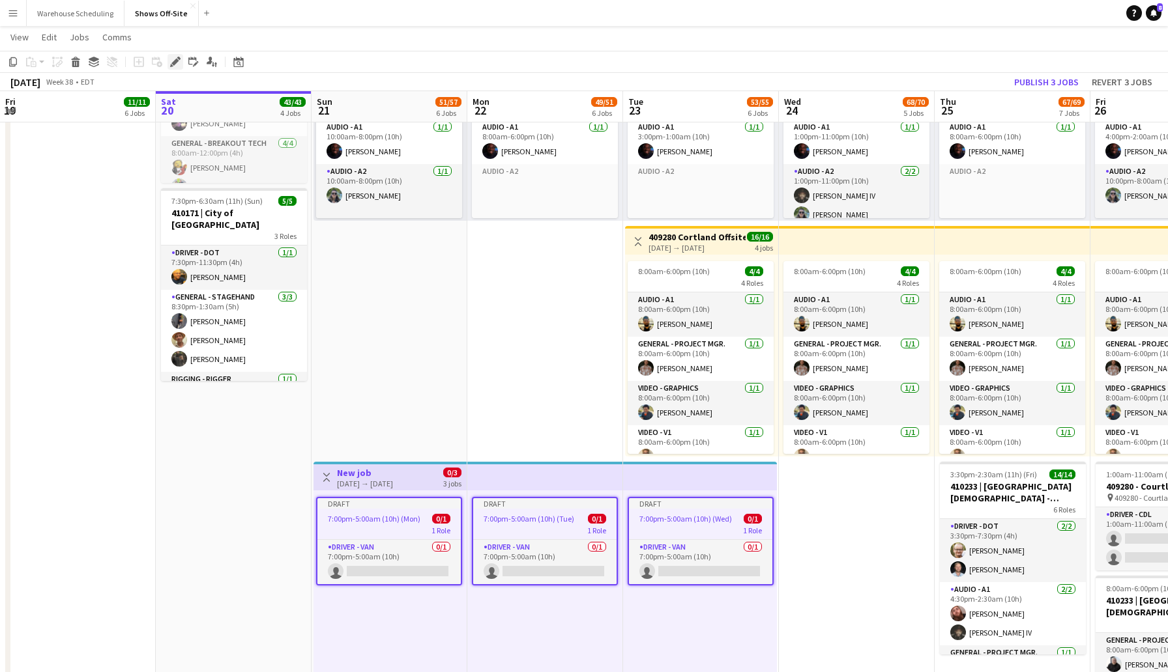
click at [179, 65] on icon "Edit" at bounding box center [175, 62] width 10 height 10
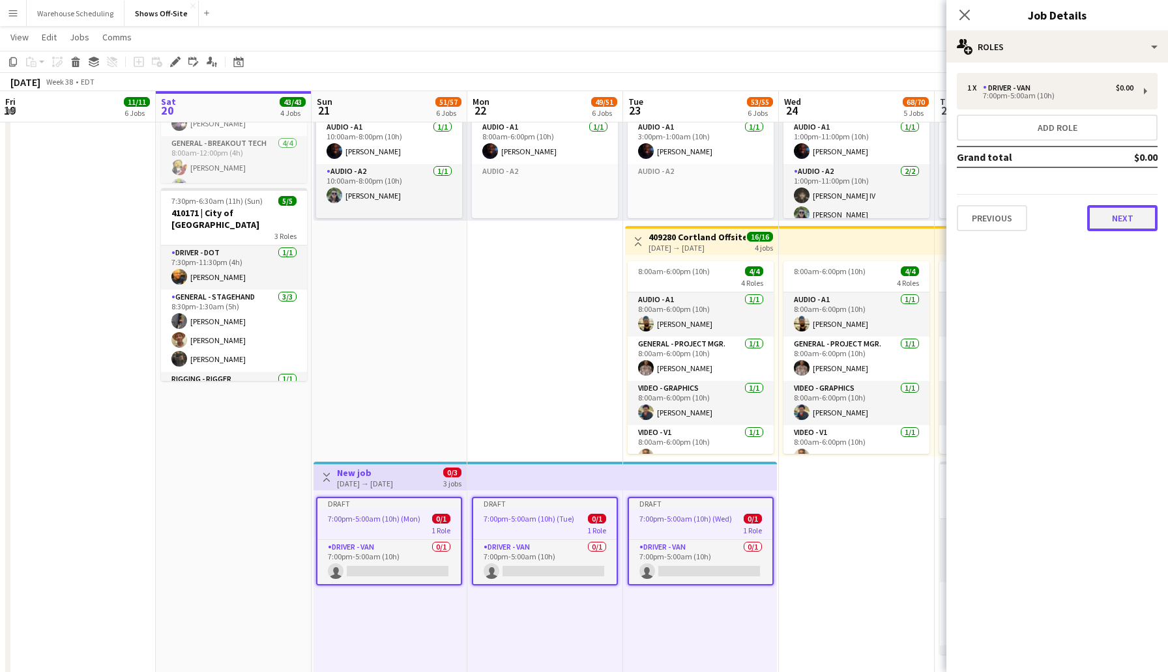
click at [1127, 222] on button "Next" at bounding box center [1122, 218] width 70 height 26
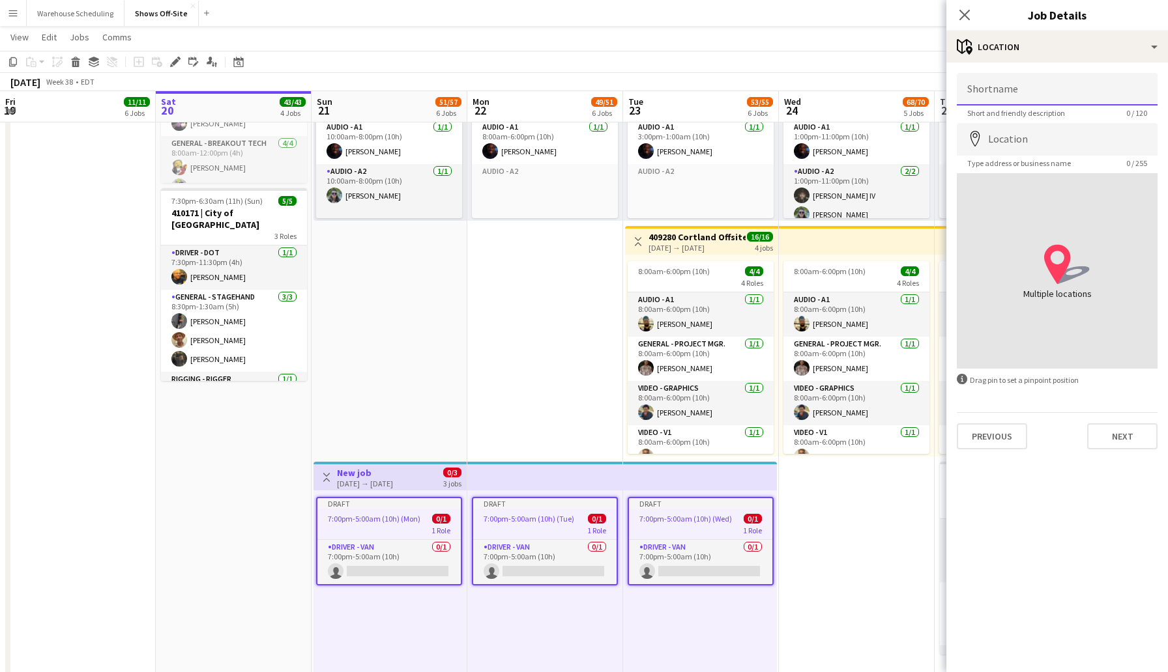
click at [1047, 87] on input "Shortname" at bounding box center [1057, 89] width 201 height 33
paste input "**********"
type input "**********"
click at [1077, 145] on input "Location" at bounding box center [1057, 139] width 201 height 33
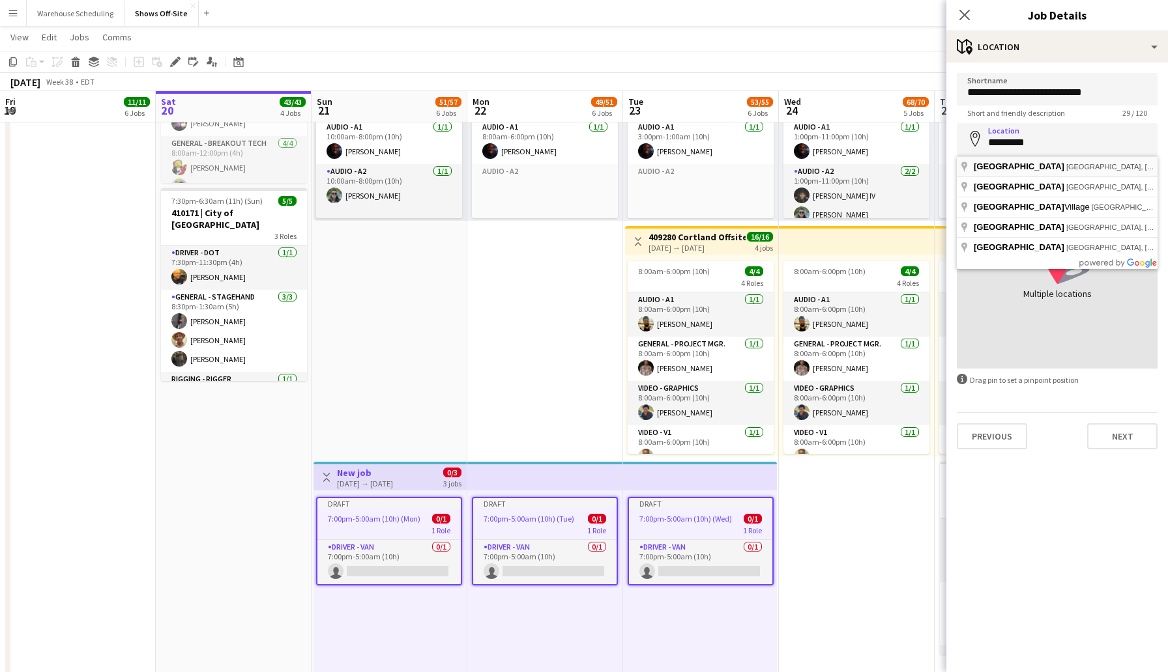
type input "**********"
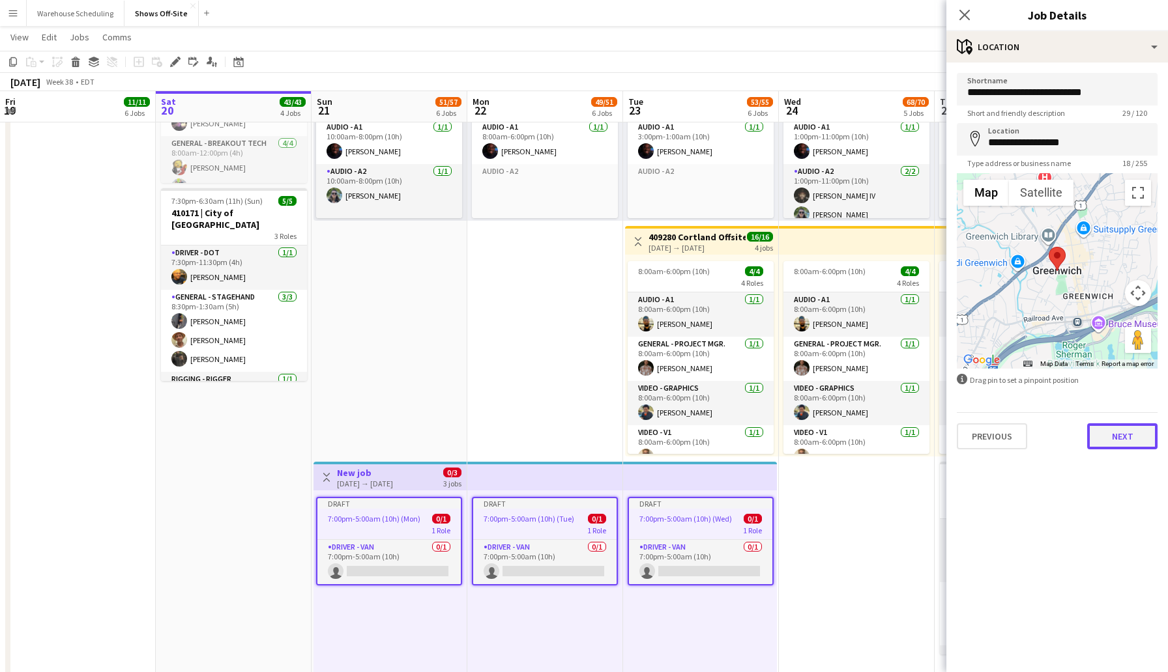
click at [1134, 433] on button "Next" at bounding box center [1122, 437] width 70 height 26
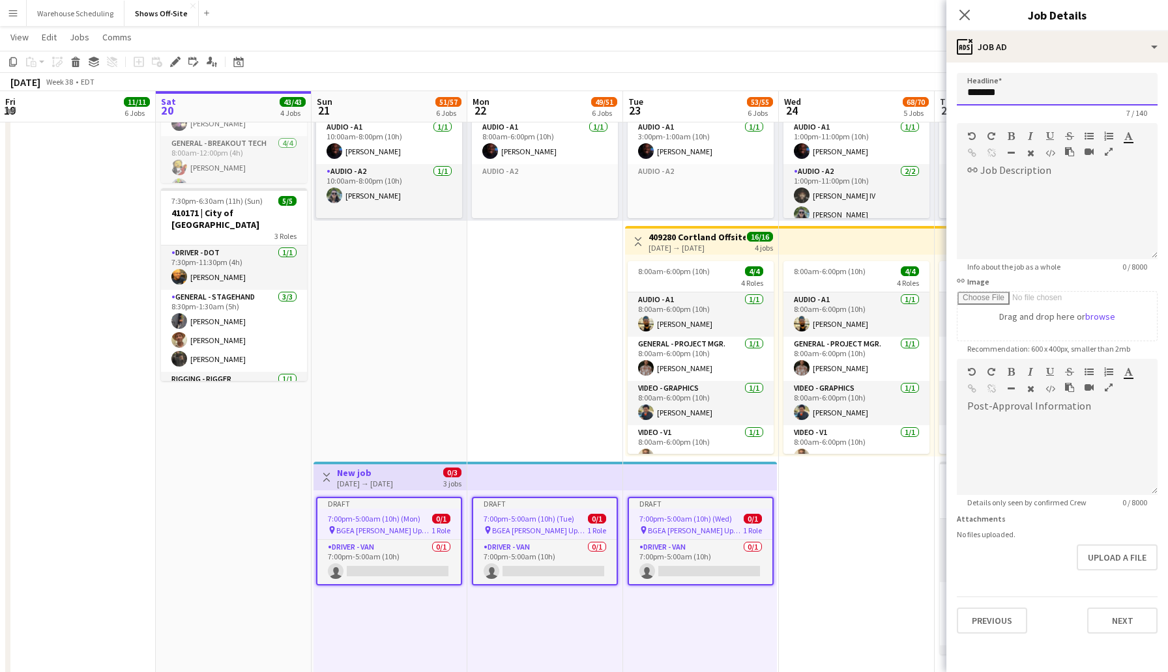
click at [1013, 89] on input "*******" at bounding box center [1057, 89] width 201 height 33
drag, startPoint x: 1013, startPoint y: 89, endPoint x: 926, endPoint y: 95, distance: 86.9
click at [926, 95] on body "Menu Boards Boards Boards All jobs Status Workforce Workforce My Workforce Recr…" at bounding box center [584, 116] width 1168 height 1971
paste input "**********"
click at [1112, 94] on input "**********" at bounding box center [1057, 89] width 201 height 33
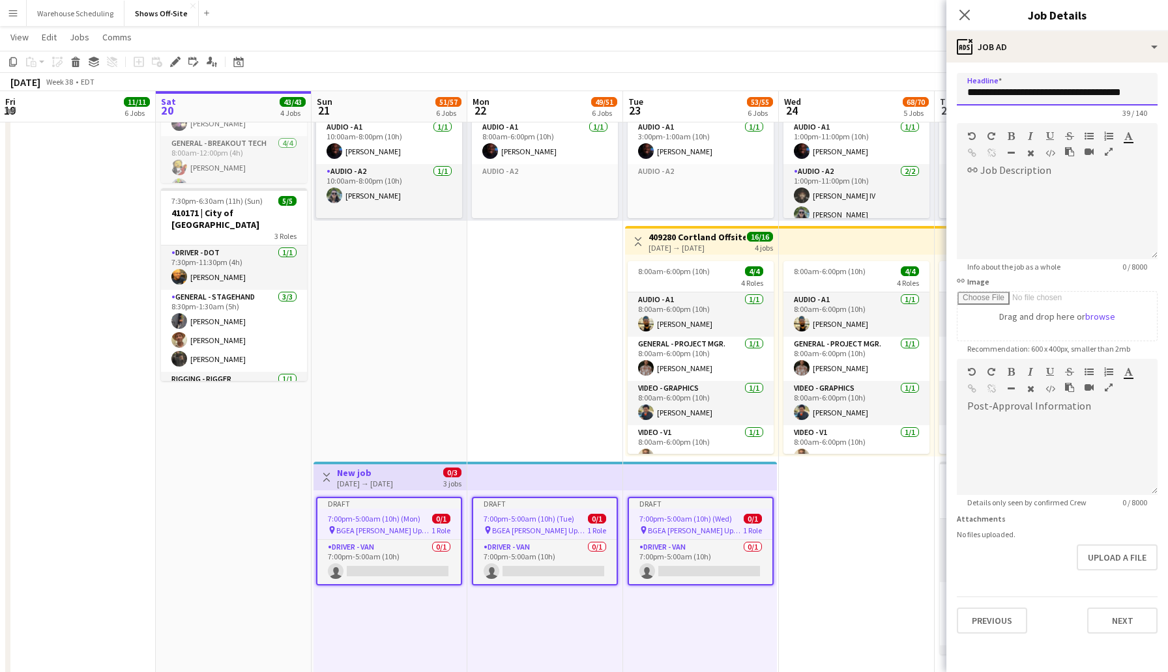
drag, startPoint x: 1011, startPoint y: 92, endPoint x: 1053, endPoint y: 93, distance: 41.7
click at [1053, 93] on input "**********" at bounding box center [1057, 89] width 201 height 33
click at [1062, 93] on input "**********" at bounding box center [1057, 89] width 201 height 33
drag, startPoint x: 1113, startPoint y: 93, endPoint x: 931, endPoint y: 94, distance: 182.5
click at [931, 94] on body "Menu Boards Boards Boards All jobs Status Workforce Workforce My Workforce Recr…" at bounding box center [584, 116] width 1168 height 1971
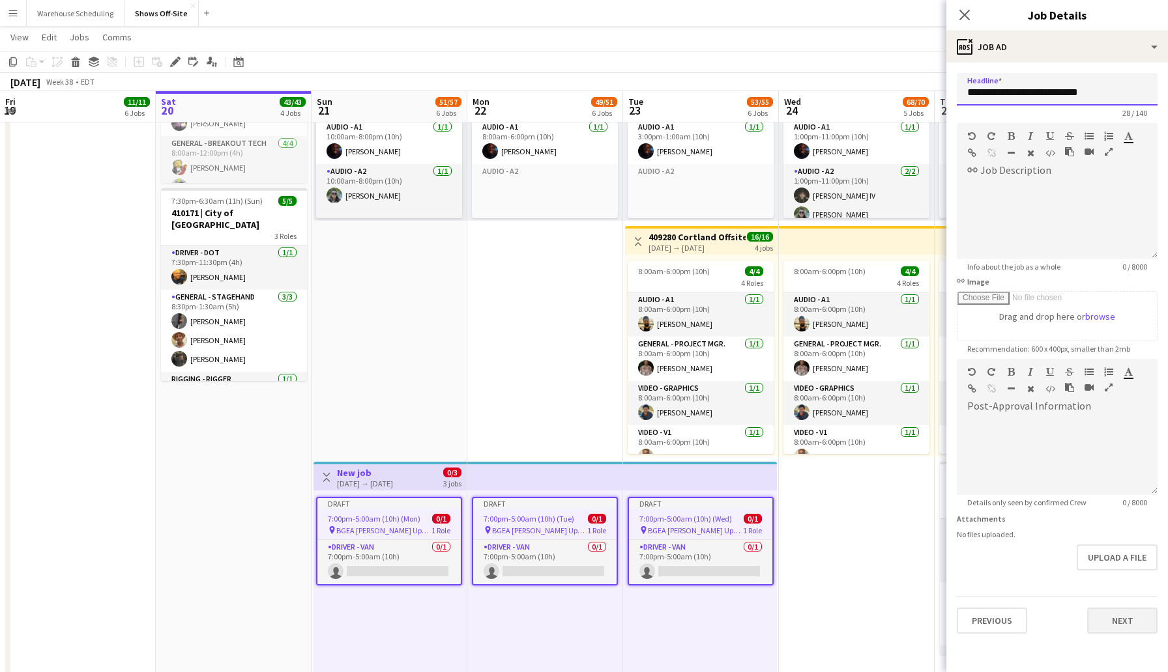
type input "**********"
click at [1131, 611] on button "Next" at bounding box center [1122, 621] width 70 height 26
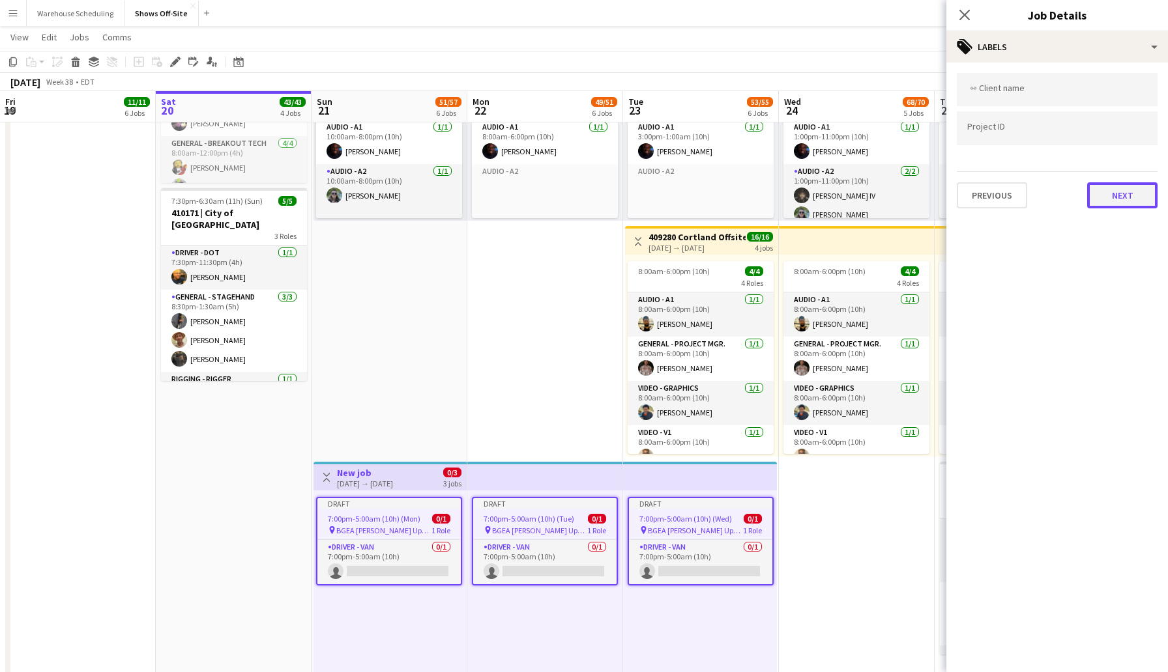
click at [1122, 190] on button "Next" at bounding box center [1122, 195] width 70 height 26
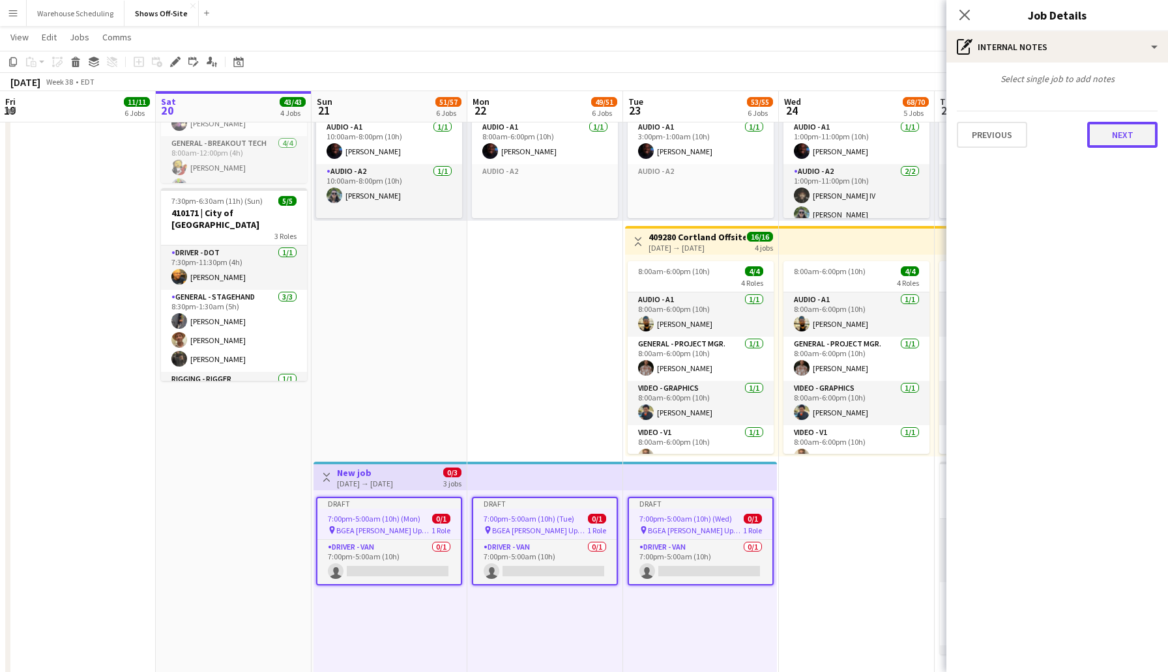
click at [1112, 138] on button "Next" at bounding box center [1122, 135] width 70 height 26
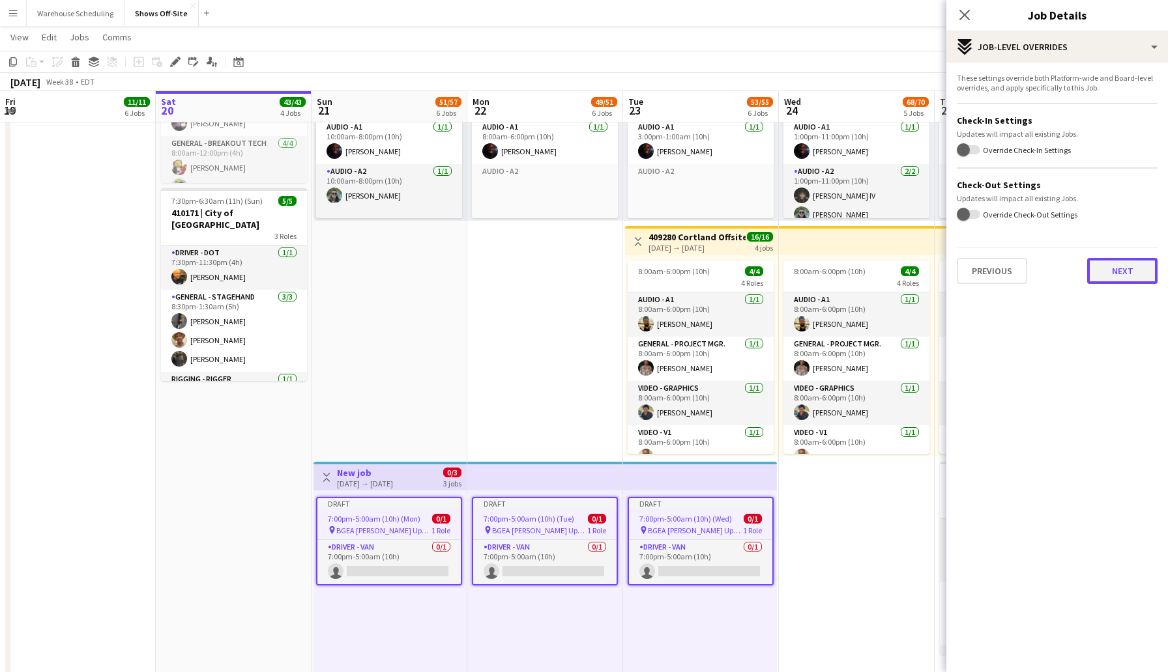
click at [1120, 265] on button "Next" at bounding box center [1122, 271] width 70 height 26
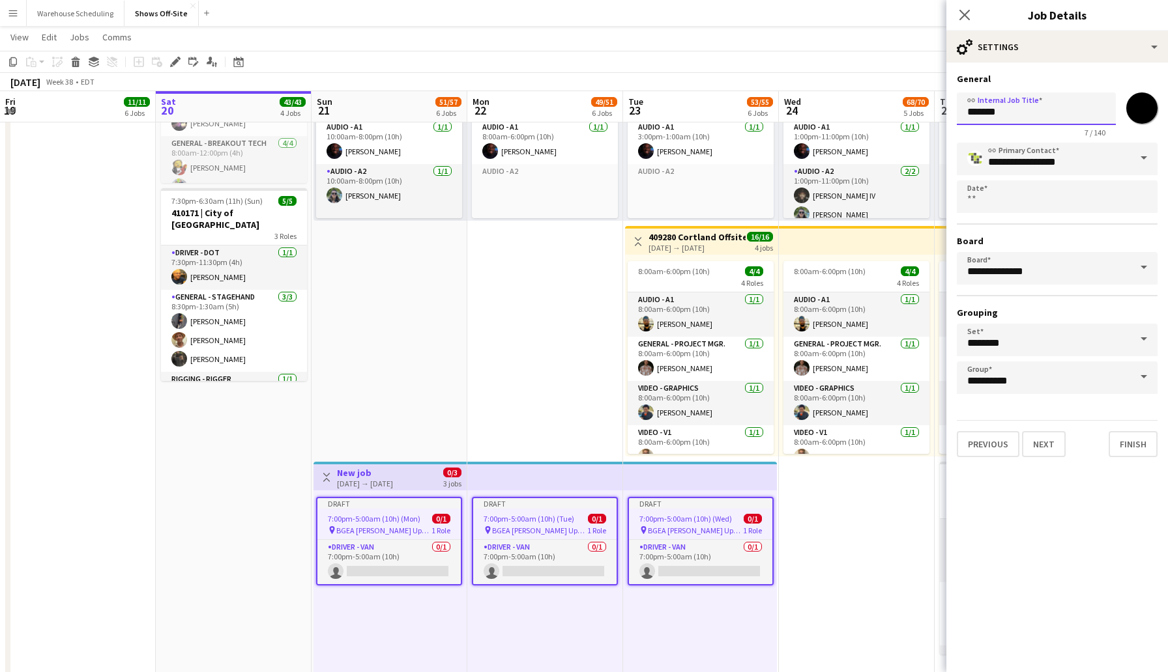
click at [1037, 111] on input "*******" at bounding box center [1036, 109] width 159 height 33
drag, startPoint x: 1037, startPoint y: 111, endPoint x: 959, endPoint y: 110, distance: 78.9
click at [959, 110] on input "*******" at bounding box center [1036, 109] width 159 height 33
paste input "**********"
type input "**********"
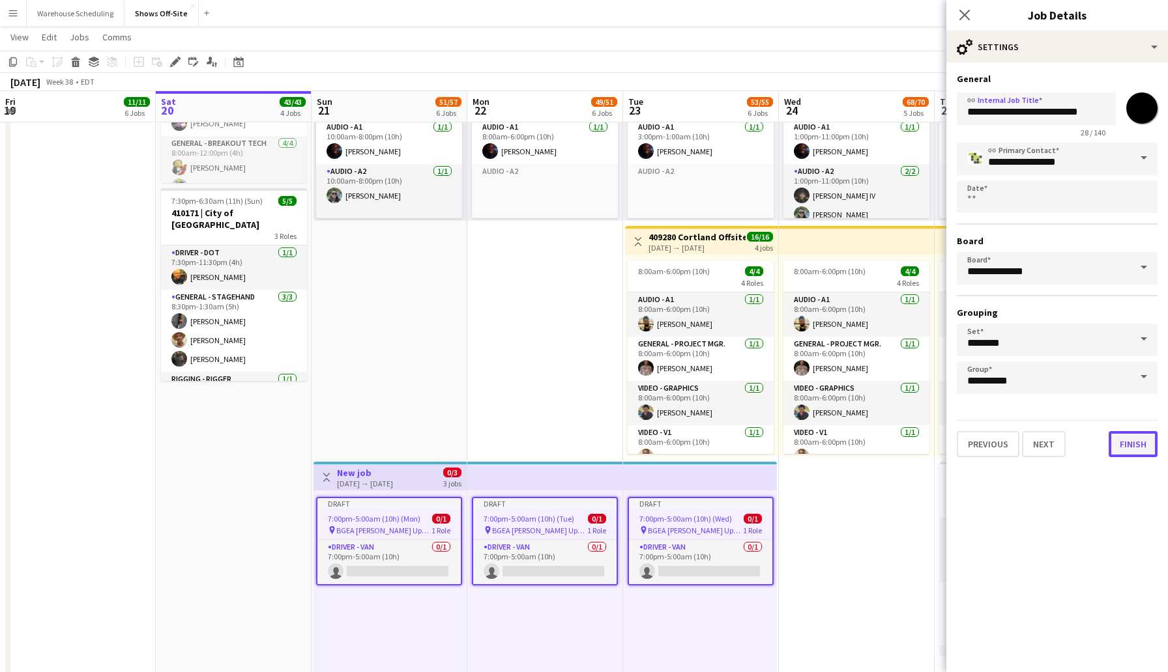
click at [1136, 437] on button "Finish" at bounding box center [1132, 444] width 49 height 26
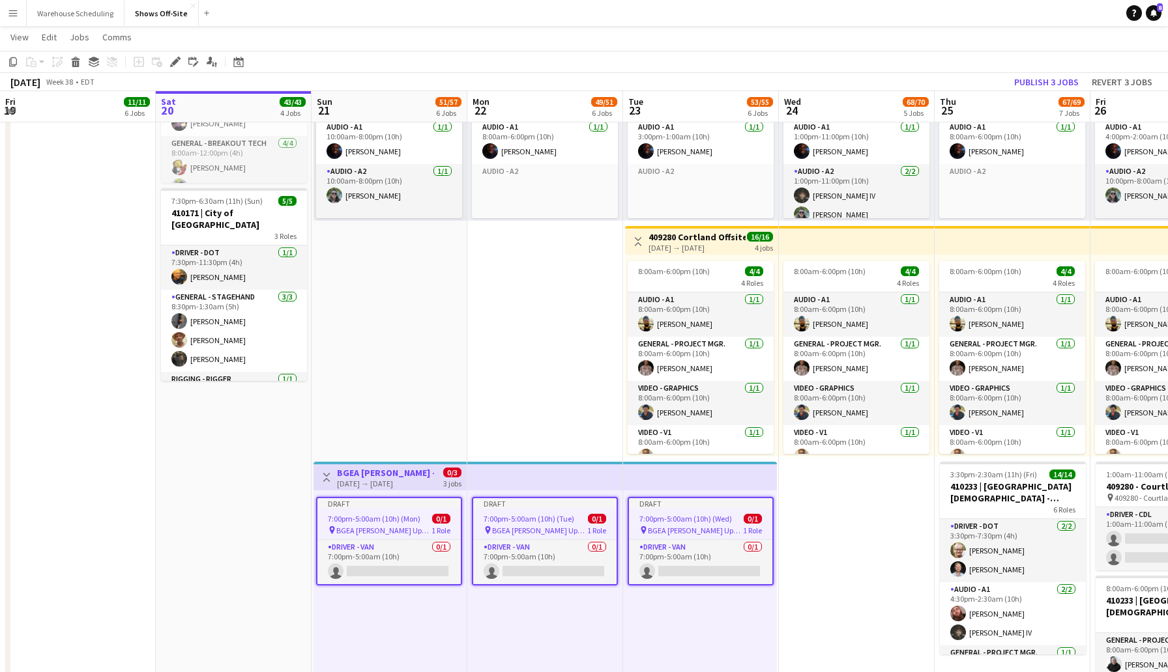
click at [439, 399] on app-date-cell "Toggle View Cortland Partners Conf 2025 -- 409280 [DATE] → [DATE] 168/168 7 job…" at bounding box center [389, 28] width 156 height 1503
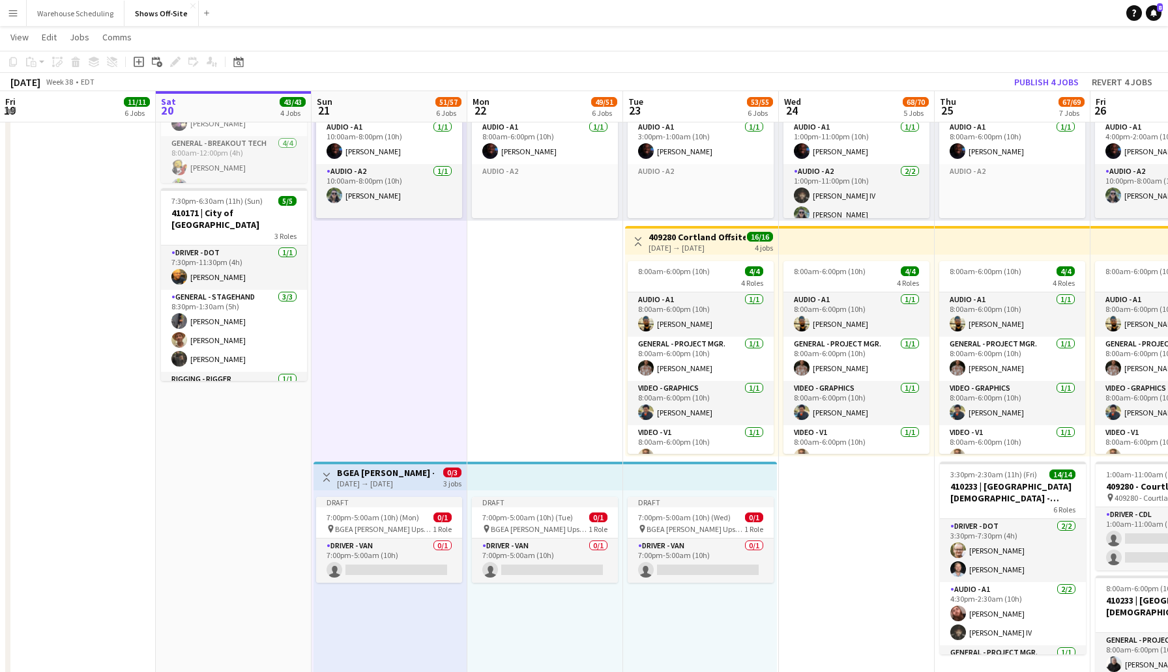
click at [426, 462] on app-top-bar "Toggle View BGEA [PERSON_NAME] -- 409546 - Van Run [DATE] → [DATE] 0/3 3 jobs" at bounding box center [389, 476] width 153 height 29
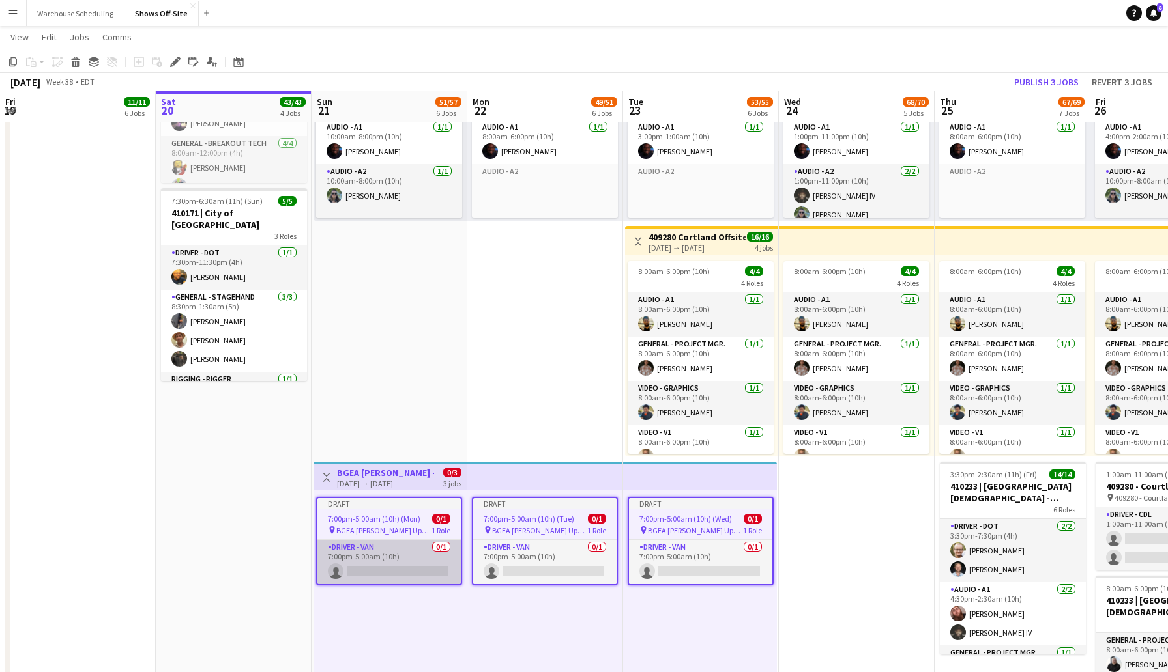
click at [390, 566] on app-card-role "Driver - Van 0/1 7:00pm-5:00am (10h) single-neutral-actions" at bounding box center [388, 562] width 143 height 44
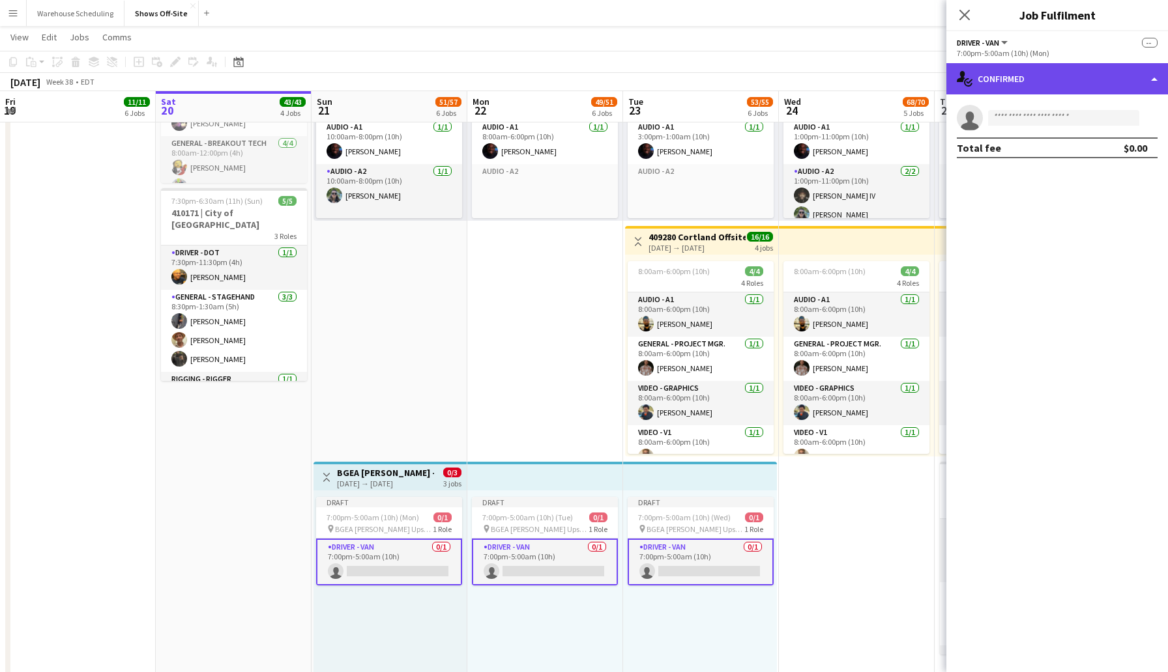
click at [1000, 87] on div "single-neutral-actions-check-2 Confirmed" at bounding box center [1057, 78] width 222 height 31
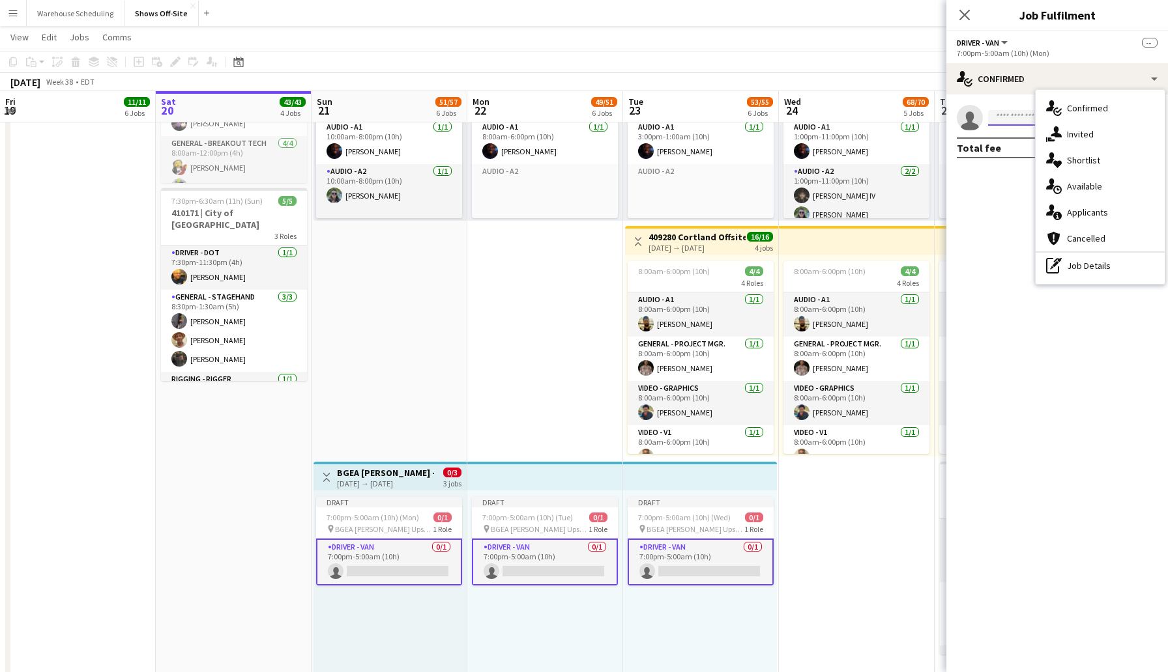
click at [1003, 117] on input at bounding box center [1063, 118] width 151 height 16
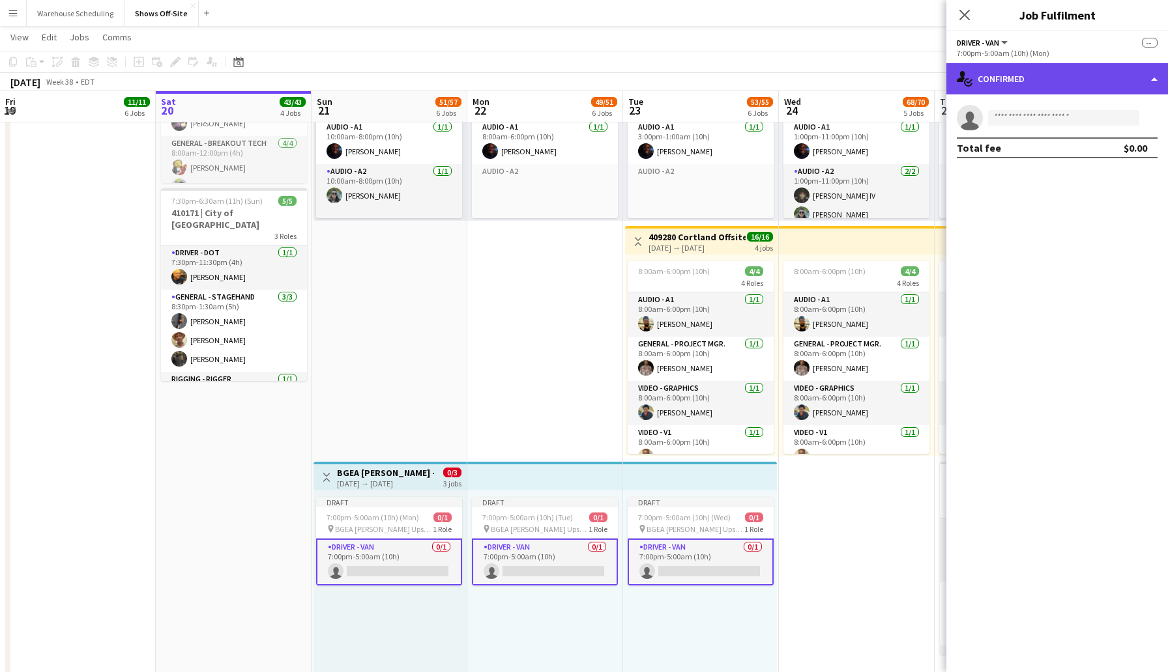
click at [1093, 81] on div "single-neutral-actions-check-2 Confirmed" at bounding box center [1057, 78] width 222 height 31
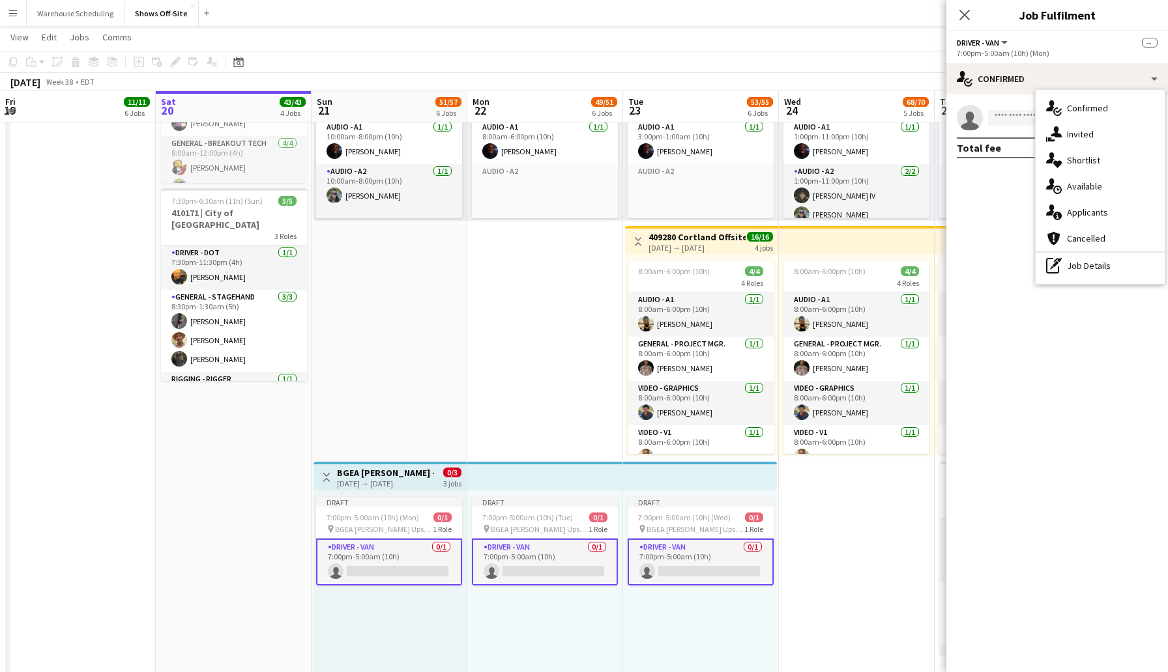
click at [998, 214] on mat-expansion-panel "check Confirmed single-neutral-actions Total fee $0.00" at bounding box center [1057, 383] width 222 height 578
click at [963, 18] on icon "Close pop-in" at bounding box center [964, 14] width 12 height 12
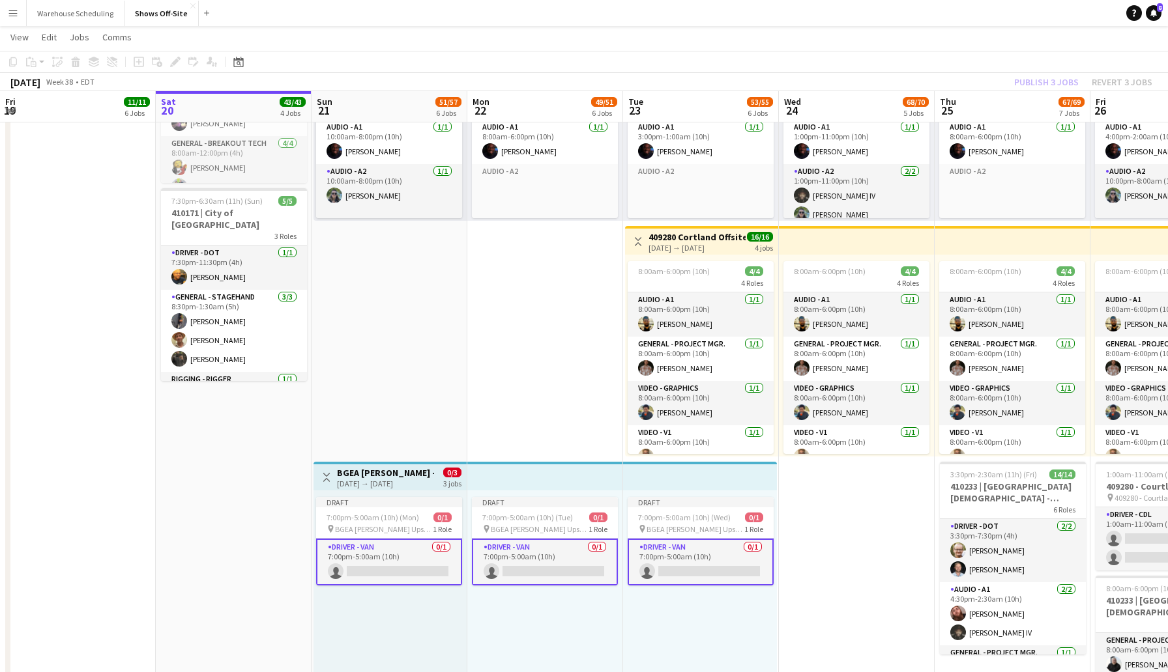
click at [486, 415] on app-date-cell "1:00am-4:00pm (15h) 24/24 pin Omni Champions Gate 16 Roles Audio - A1 [DATE] 1:…" at bounding box center [545, 28] width 156 height 1503
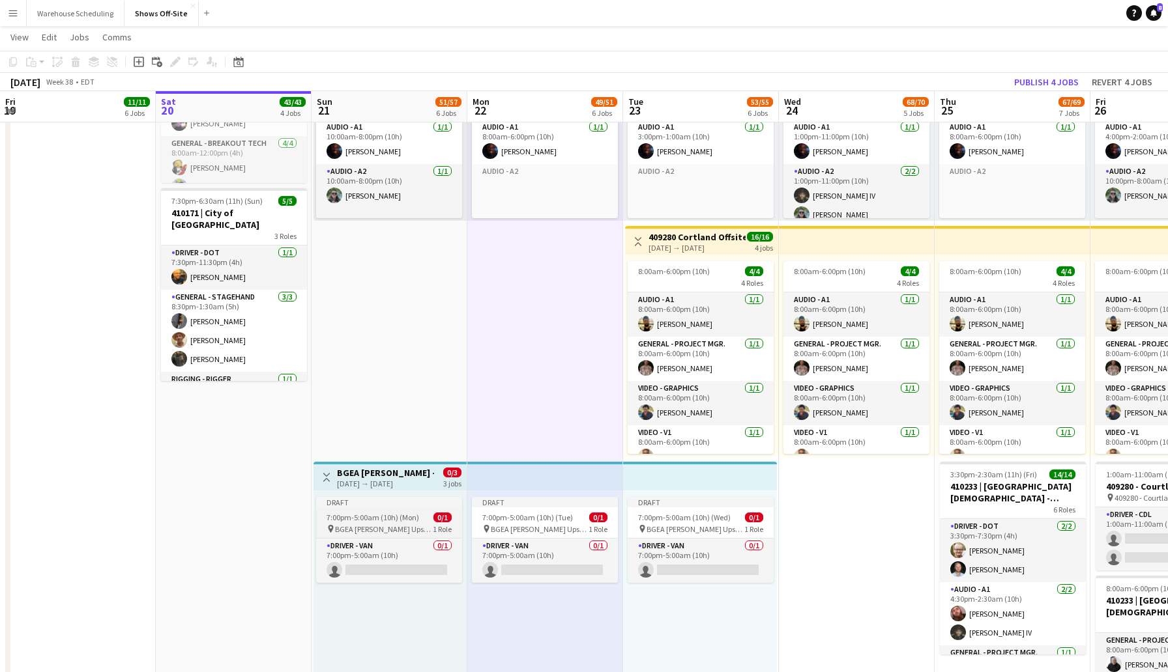
click at [411, 538] on app-job-card "Draft 7:00pm-5:00am (10h) (Mon) 0/1 pin BGEA [PERSON_NAME] Upstate NY -- 409546…" at bounding box center [389, 540] width 146 height 86
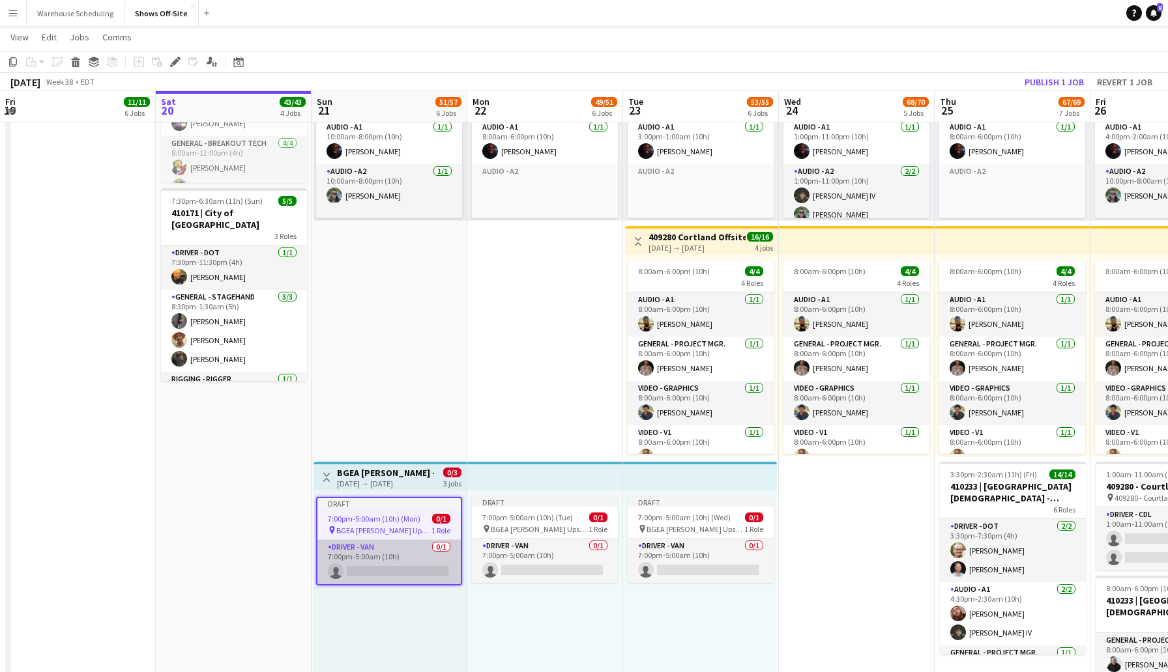
click at [381, 564] on app-card-role "Driver - Van 0/1 7:00pm-5:00am (10h) single-neutral-actions" at bounding box center [388, 562] width 143 height 44
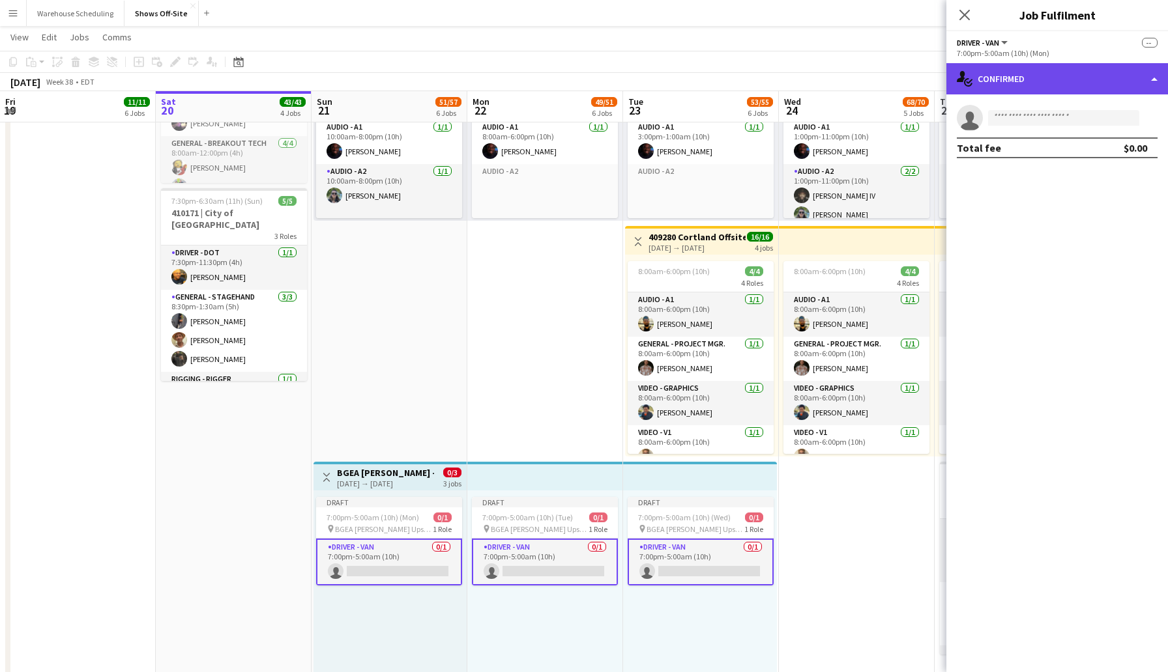
click at [1031, 77] on div "single-neutral-actions-check-2 Confirmed" at bounding box center [1057, 78] width 222 height 31
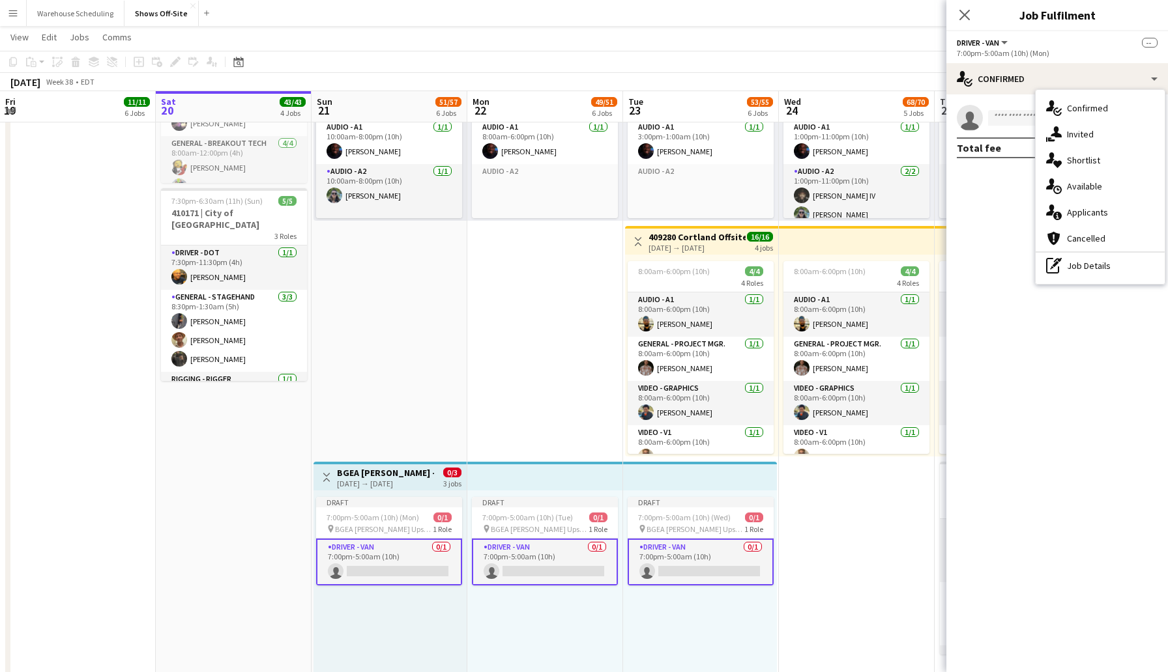
click at [1010, 189] on mat-expansion-panel "check Confirmed single-neutral-actions Total fee $0.00" at bounding box center [1057, 383] width 222 height 578
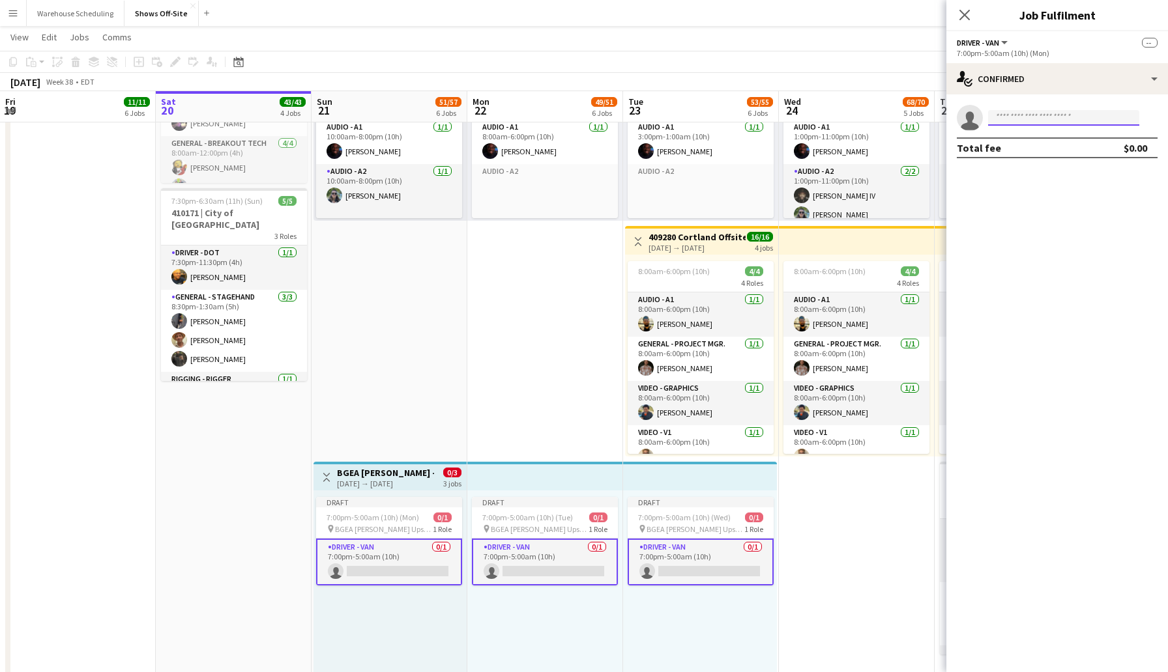
click at [1037, 123] on input at bounding box center [1063, 118] width 151 height 16
click at [1012, 117] on input at bounding box center [1063, 118] width 151 height 16
click at [1066, 81] on div "single-neutral-actions-check-2 Confirmed" at bounding box center [1057, 78] width 222 height 31
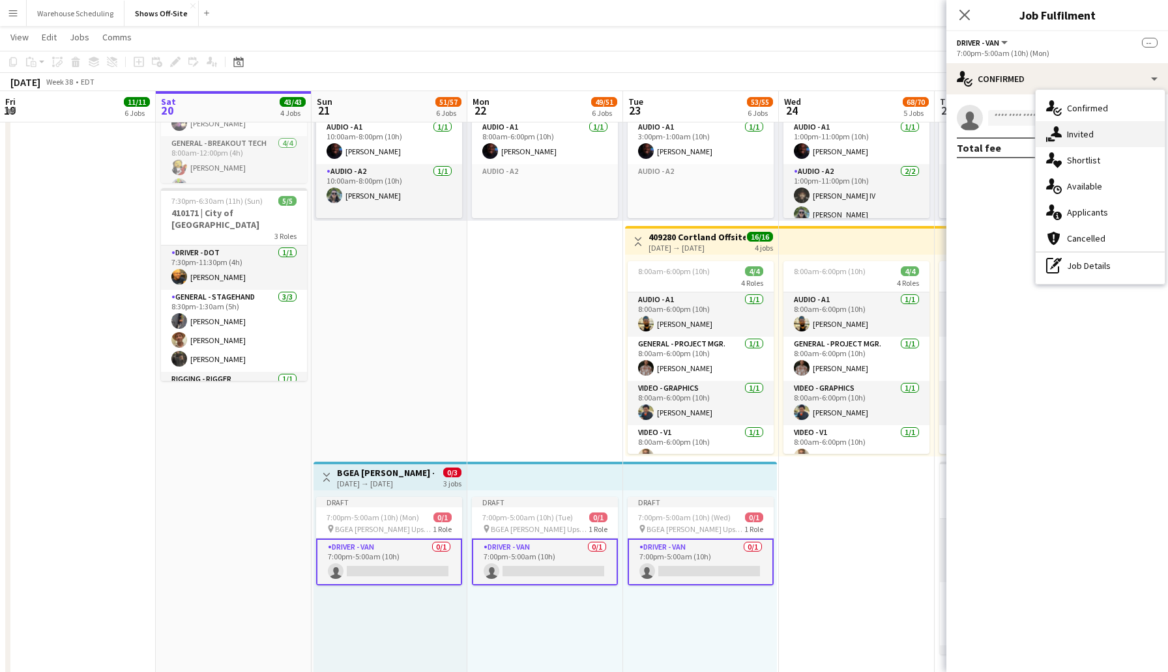
click at [1082, 130] on span "Invited" at bounding box center [1080, 134] width 27 height 12
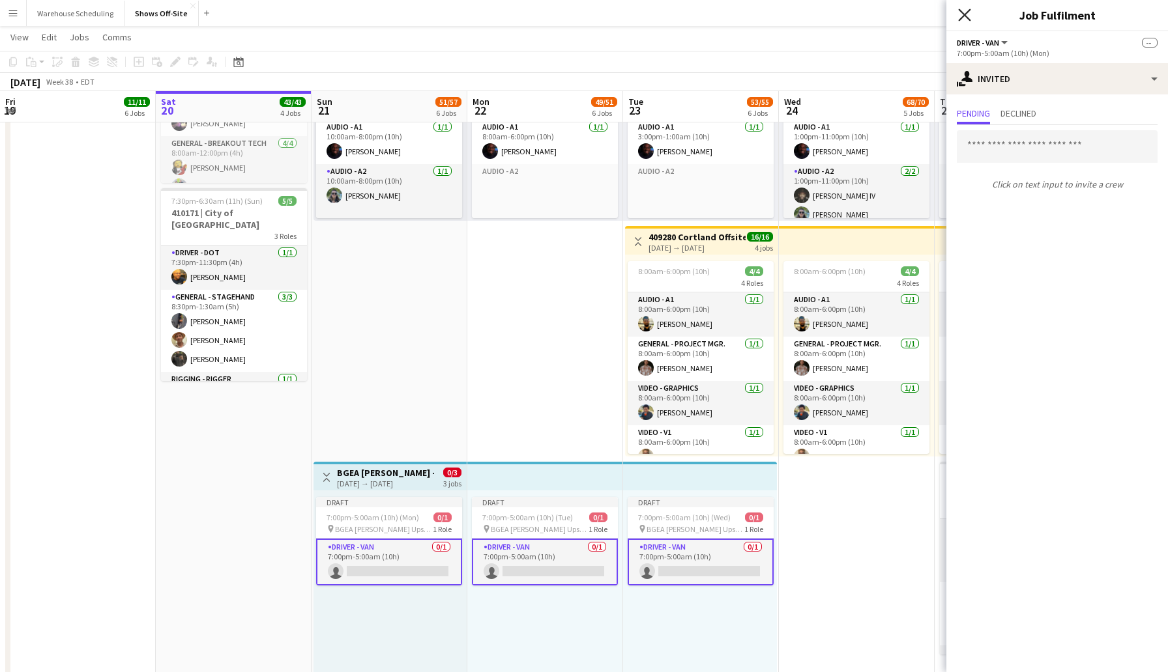
click at [964, 16] on icon at bounding box center [964, 14] width 12 height 12
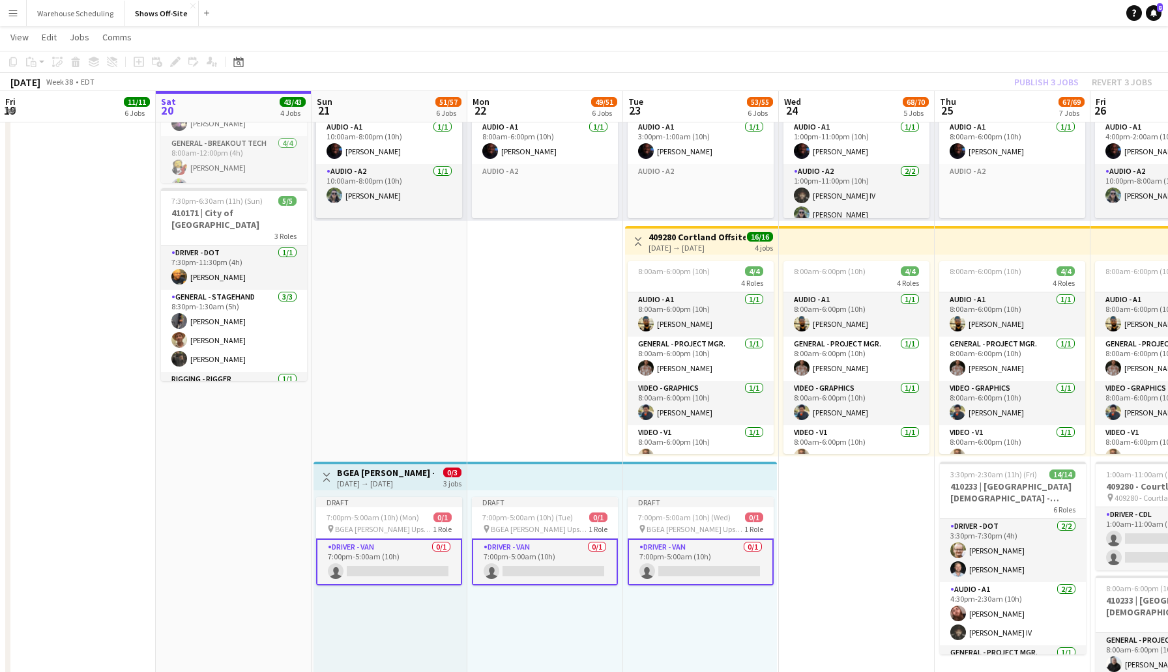
click at [933, 96] on app-board-header-date "Wed 24 68/70 5 Jobs" at bounding box center [857, 106] width 156 height 31
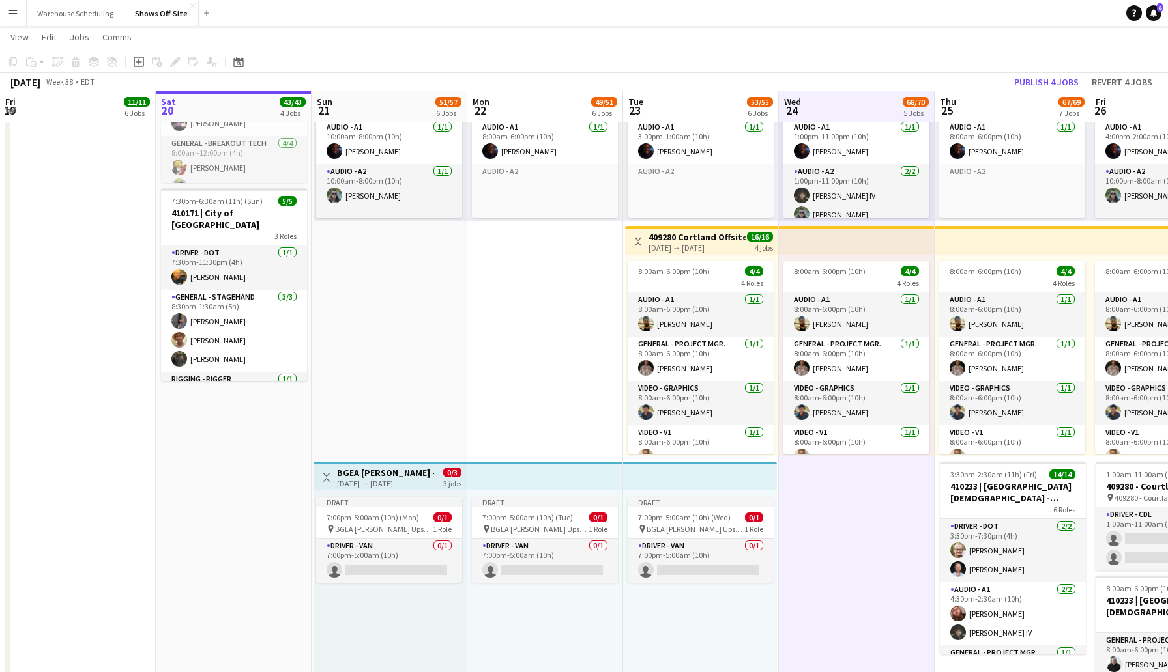
click at [972, 85] on div "[DATE] Week 38 • EDT Publish 4 jobs Revert 4 jobs" at bounding box center [584, 82] width 1168 height 18
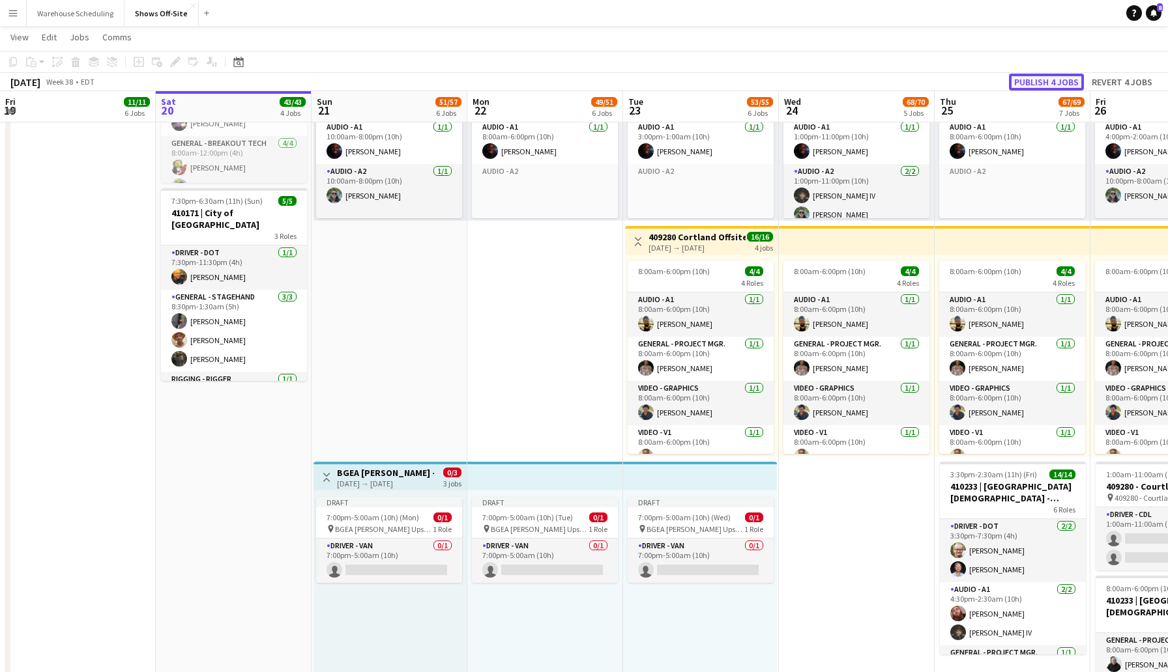
click at [1051, 78] on button "Publish 4 jobs" at bounding box center [1046, 82] width 75 height 17
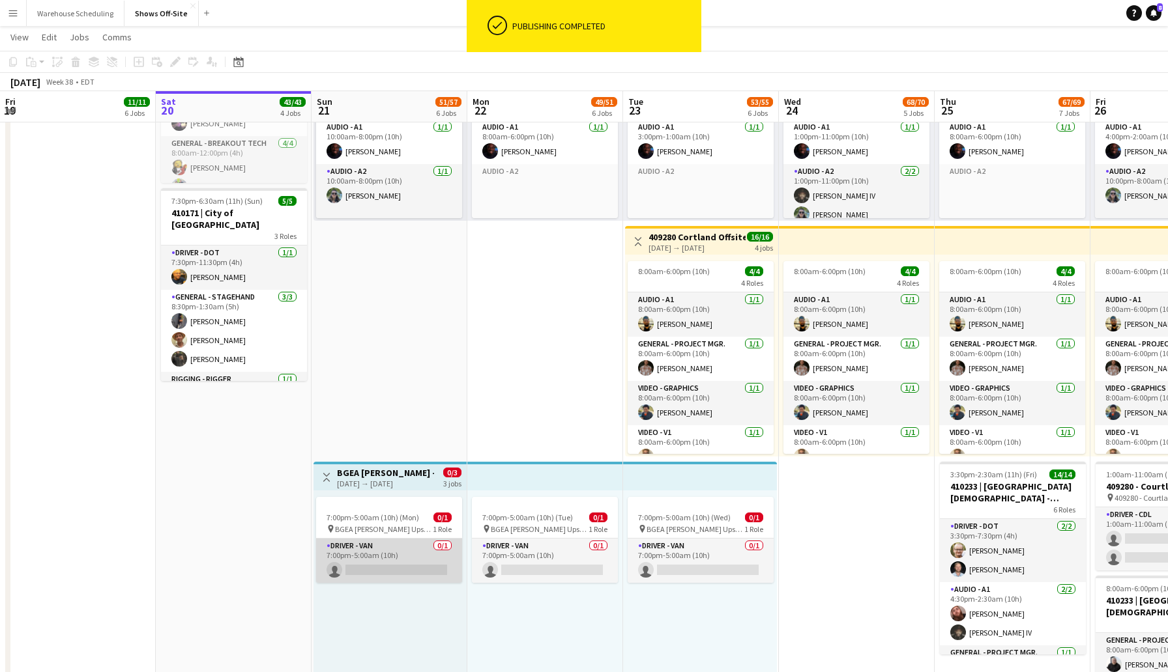
click at [400, 568] on app-card-role "Driver - Van 0/1 7:00pm-5:00am (10h) single-neutral-actions" at bounding box center [389, 561] width 146 height 44
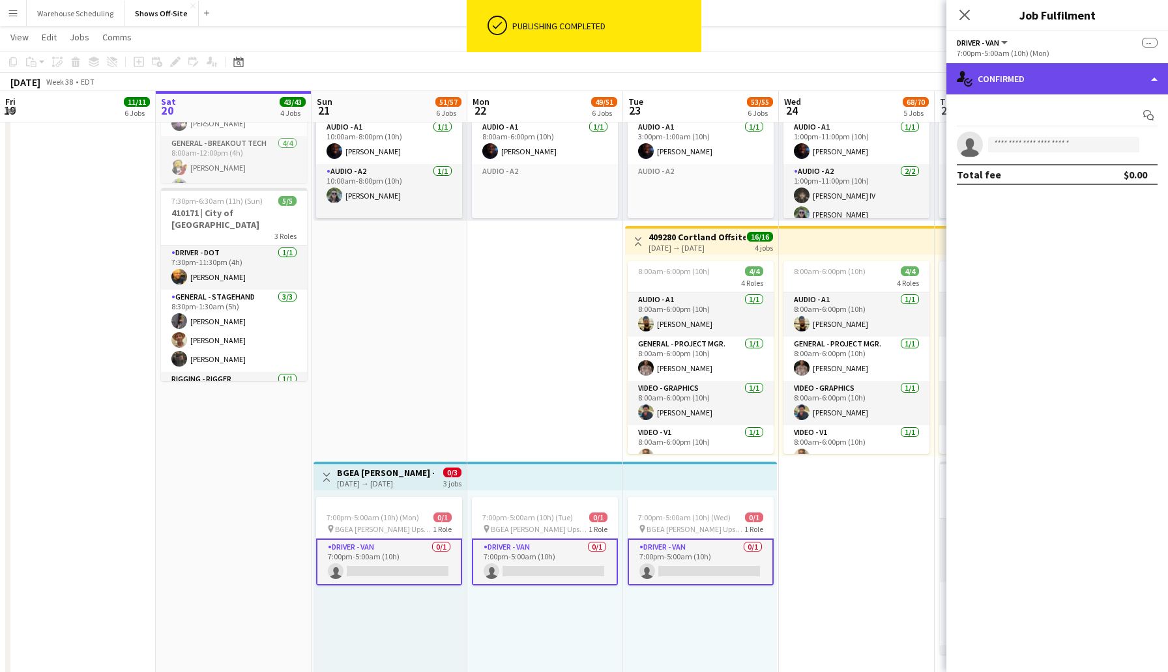
click at [1037, 87] on div "single-neutral-actions-check-2 Confirmed" at bounding box center [1057, 78] width 222 height 31
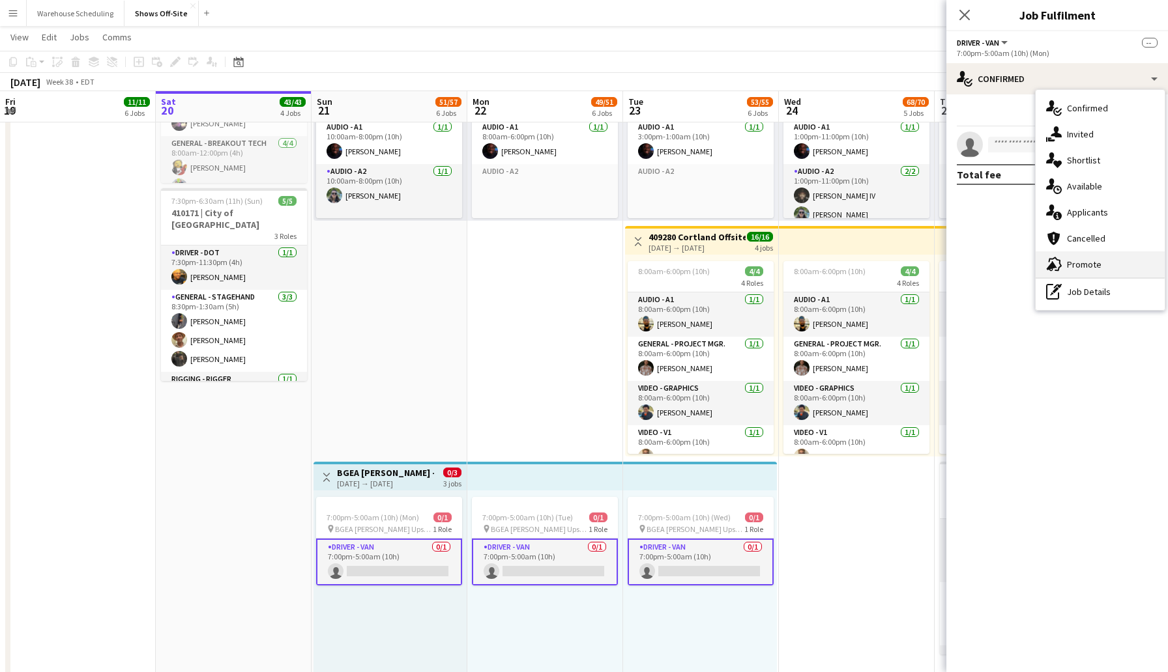
click at [1073, 268] on span "Promote" at bounding box center [1084, 265] width 35 height 12
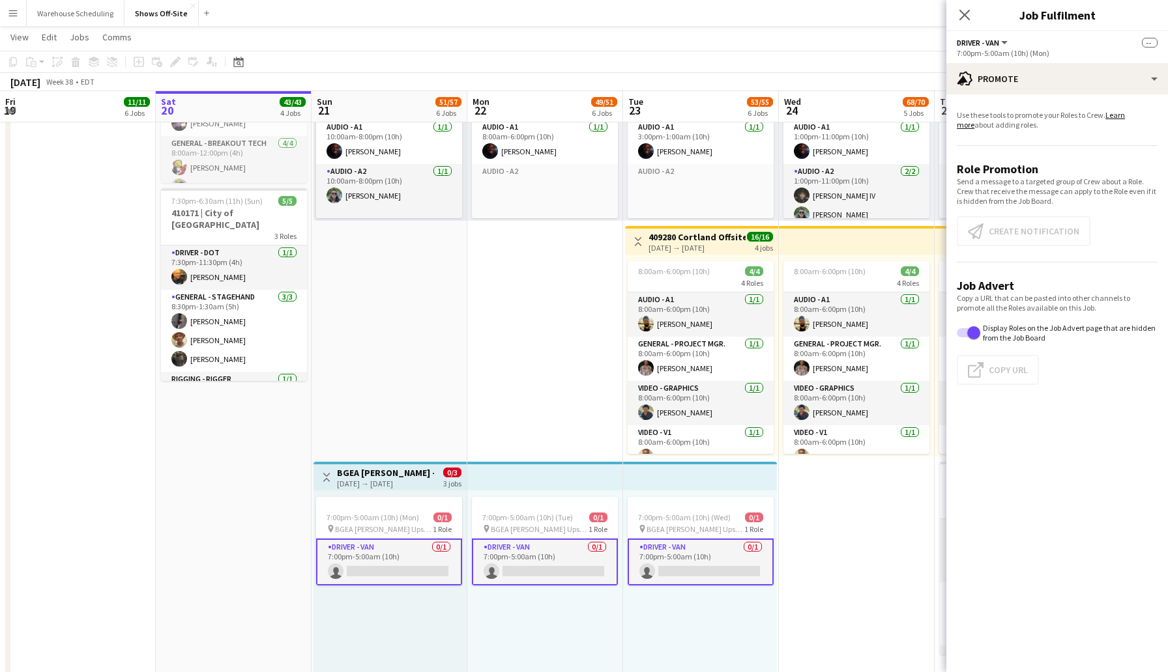
click at [972, 14] on div "Close pop-in" at bounding box center [964, 15] width 36 height 30
click at [966, 14] on icon at bounding box center [964, 14] width 12 height 12
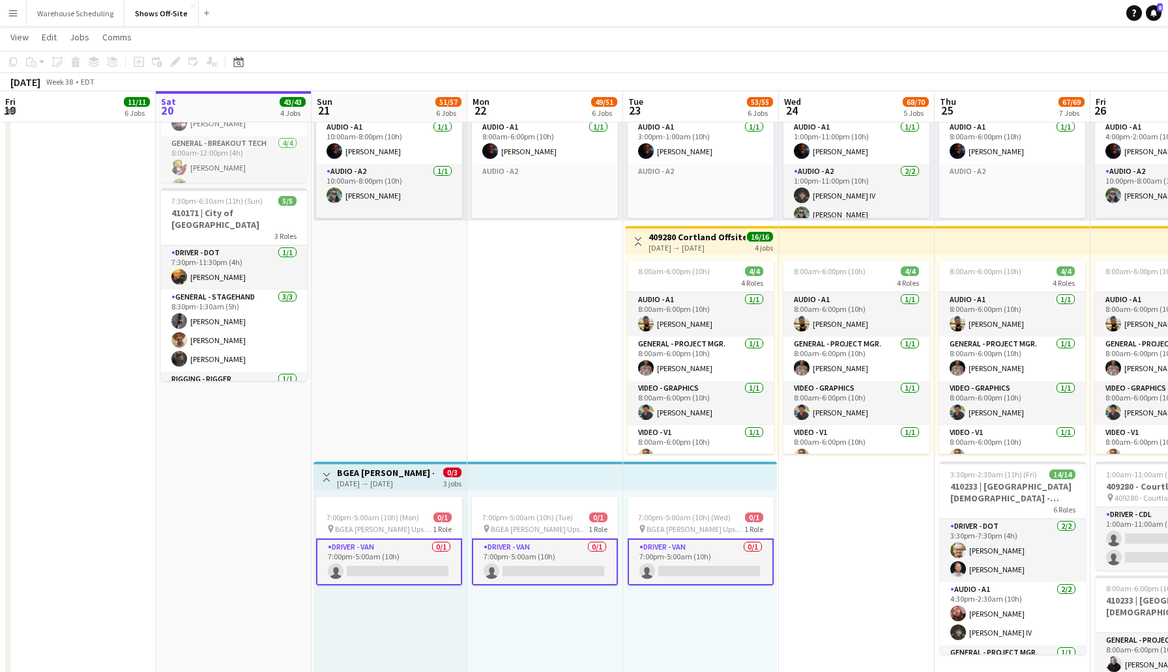
click at [403, 570] on app-card-role "Driver - Van 0/1 7:00pm-5:00am (10h) single-neutral-actions" at bounding box center [389, 562] width 146 height 47
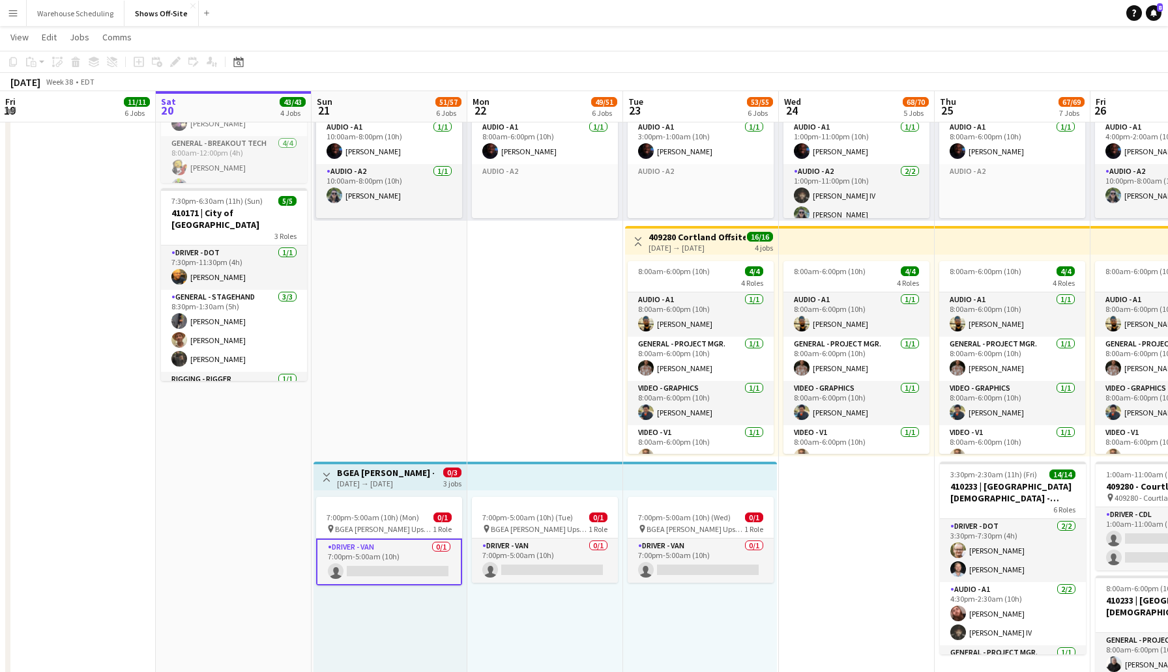
click at [406, 566] on app-card-role "Driver - Van 0/1 7:00pm-5:00am (10h) single-neutral-actions" at bounding box center [389, 562] width 146 height 47
click at [405, 568] on app-card-role "Driver - Van 0/1 7:00pm-5:00am (10h) single-neutral-actions" at bounding box center [389, 561] width 146 height 44
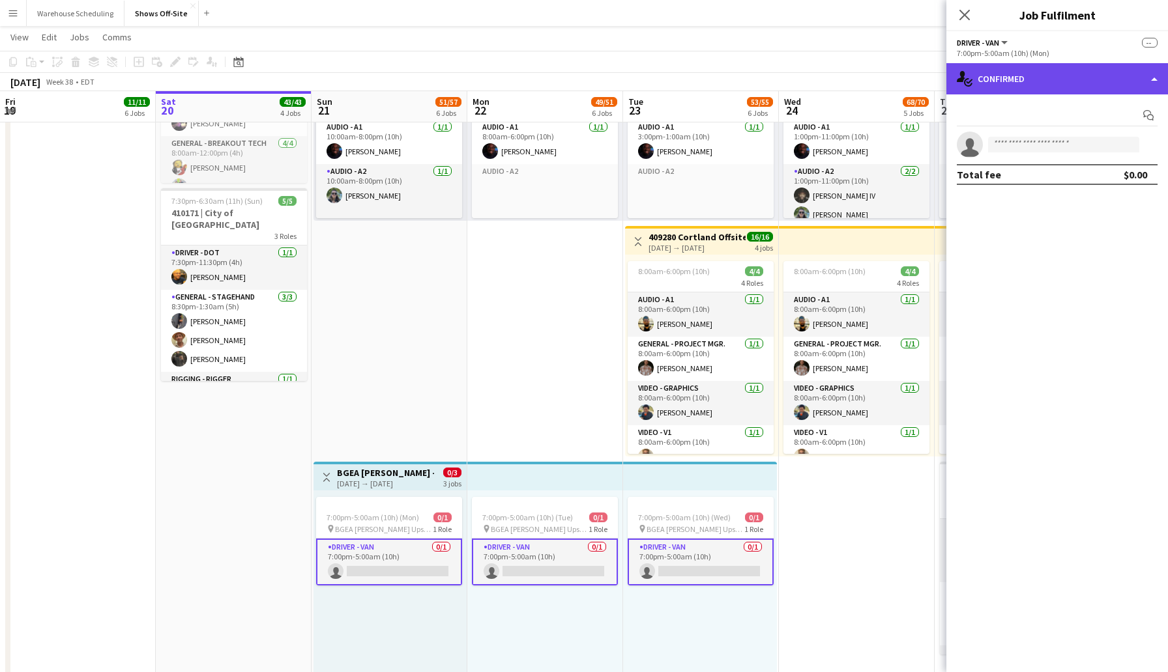
click at [1093, 66] on div "single-neutral-actions-check-2 Confirmed" at bounding box center [1057, 78] width 222 height 31
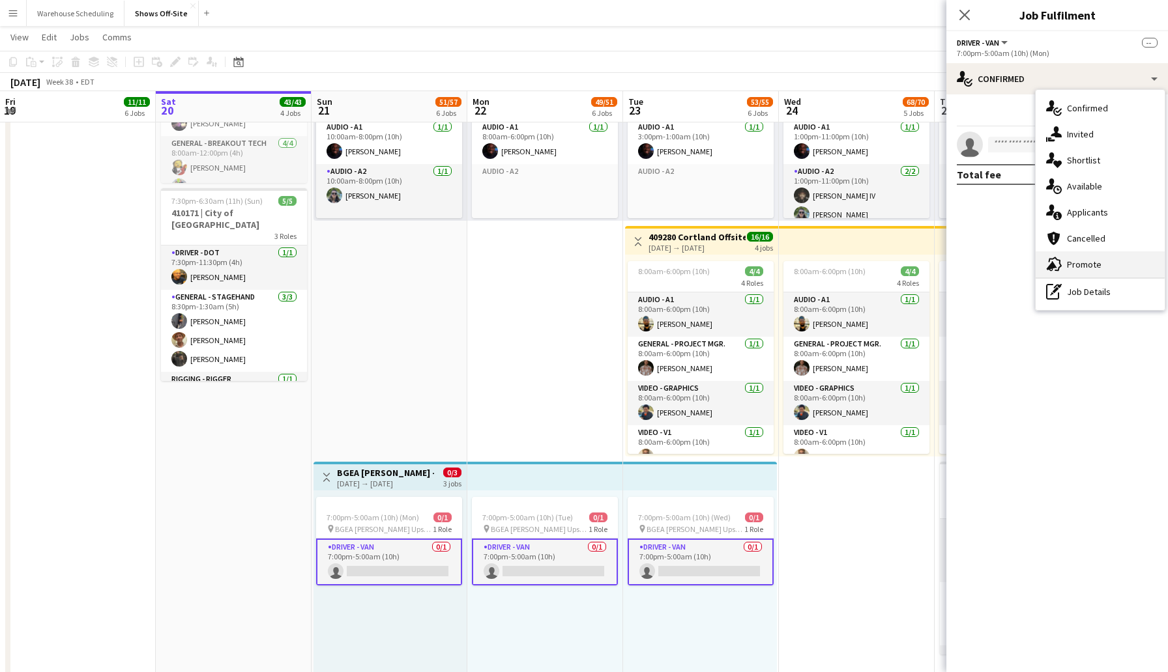
click at [1108, 257] on div "advertising-megaphone Promote" at bounding box center [1099, 265] width 129 height 26
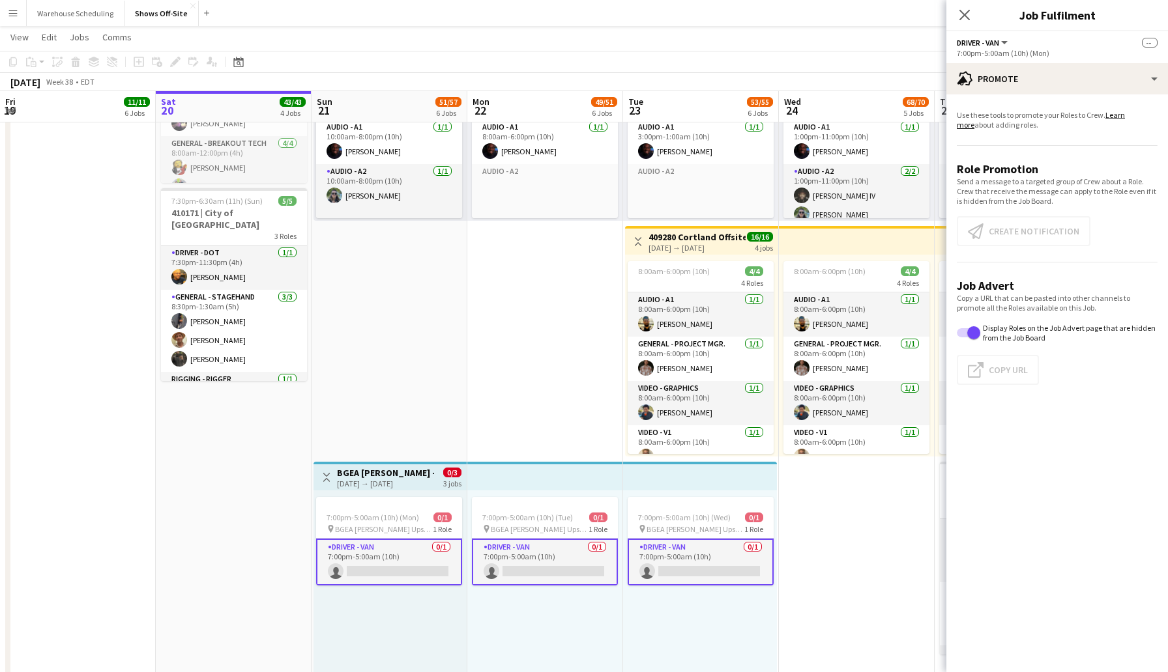
click at [1009, 234] on app-promote-tab "Use these tools to promote your Roles to Crew. Learn more about adding roles. R…" at bounding box center [1057, 250] width 222 height 291
click at [966, 19] on icon "Close pop-in" at bounding box center [964, 14] width 12 height 12
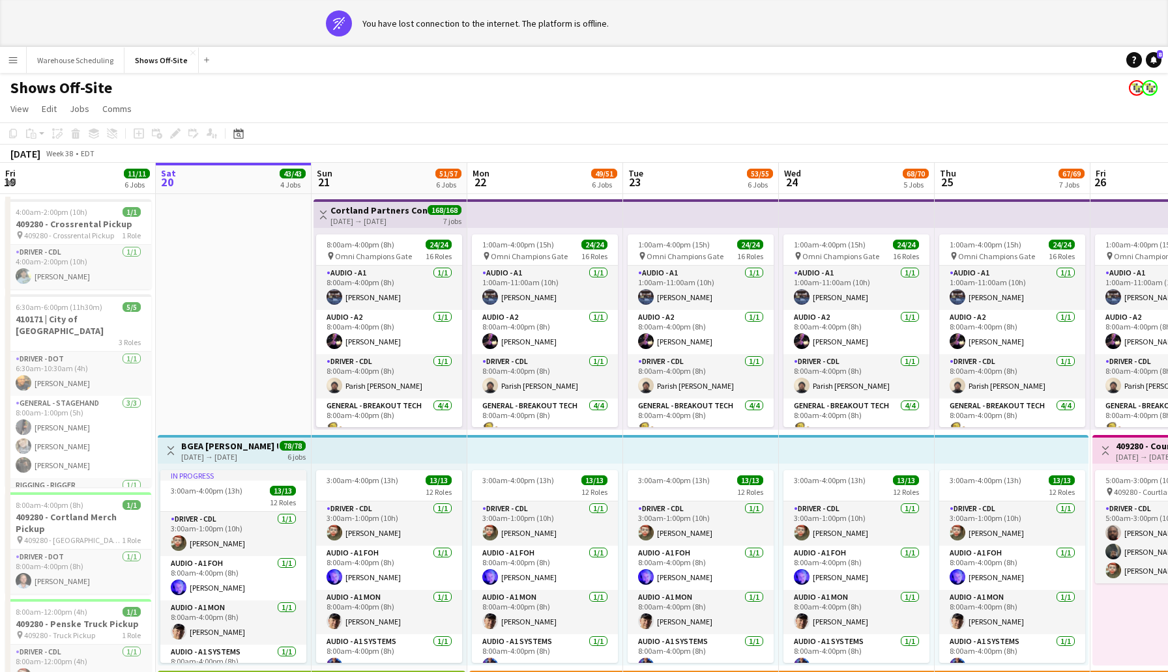
scroll to position [300, 0]
